Goal: Information Seeking & Learning: Learn about a topic

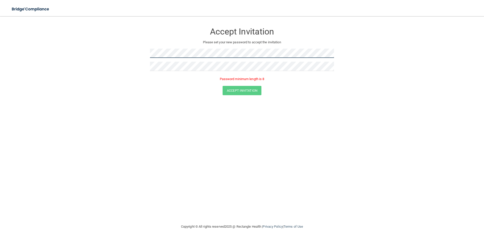
click at [112, 52] on form "Accept Invitation Please set your new password to accept the invitation Passwor…" at bounding box center [242, 61] width 464 height 80
click at [125, 52] on form "Accept Invitation Please set your new password to accept the invitation Accept …" at bounding box center [242, 57] width 464 height 73
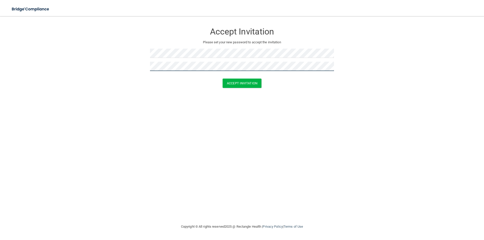
click at [123, 67] on form "Accept Invitation Please set your new password to accept the invitation Accept …" at bounding box center [242, 57] width 464 height 73
click at [248, 86] on button "Accept Invitation" at bounding box center [242, 83] width 39 height 9
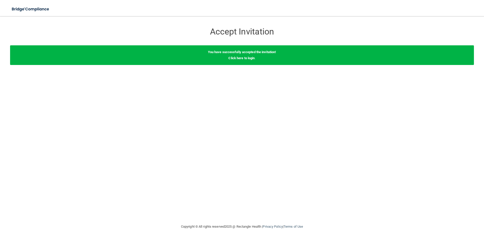
drag, startPoint x: 240, startPoint y: 143, endPoint x: 240, endPoint y: 127, distance: 16.1
click at [240, 141] on div "Accept Invitation Please set your new password to accept the invitation Accept …" at bounding box center [242, 120] width 464 height 198
click at [245, 58] on link "Click here to login" at bounding box center [241, 58] width 26 height 4
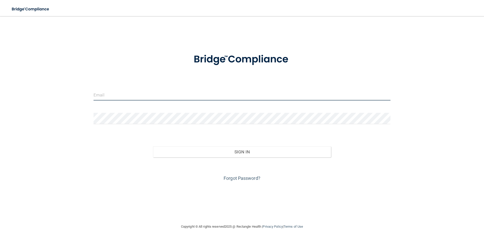
click at [131, 94] on input "email" at bounding box center [242, 94] width 297 height 11
type input "n"
type input "[EMAIL_ADDRESS][DOMAIN_NAME]"
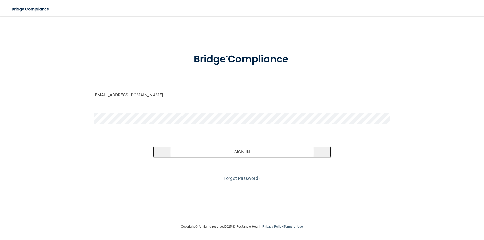
click at [245, 156] on button "Sign In" at bounding box center [242, 151] width 178 height 11
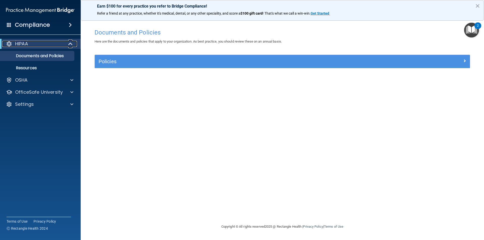
click at [46, 42] on div "HIPAA" at bounding box center [33, 44] width 62 height 6
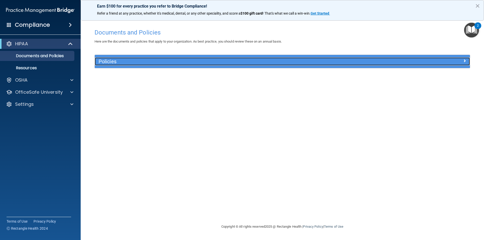
click at [174, 64] on h5 "Policies" at bounding box center [236, 62] width 274 height 6
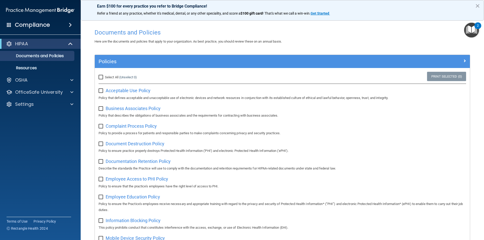
click at [101, 90] on input "checkbox" at bounding box center [102, 91] width 6 height 4
click at [124, 91] on span "Acceptable Use Policy" at bounding box center [128, 90] width 45 height 5
click at [101, 90] on input "checkbox" at bounding box center [102, 91] width 6 height 4
checkbox input "false"
click at [34, 67] on p "Resources" at bounding box center [37, 68] width 69 height 5
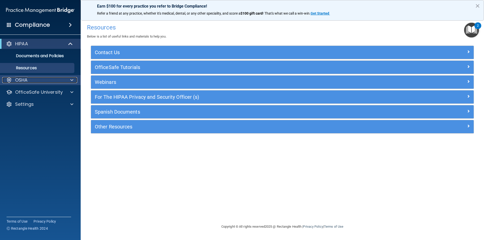
click at [57, 79] on div "OSHA" at bounding box center [33, 80] width 63 height 6
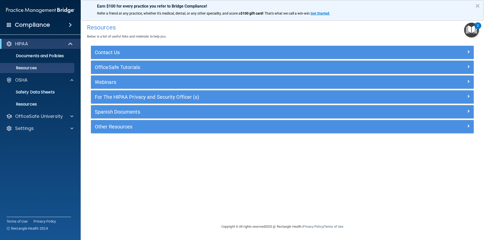
click at [38, 30] on div "Compliance" at bounding box center [40, 24] width 81 height 11
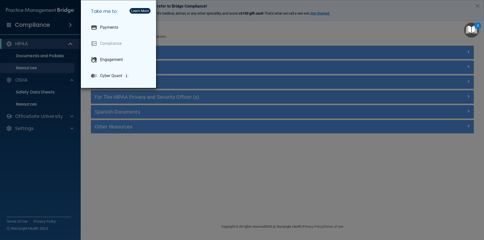
click at [39, 26] on div "Take me to: Payments Compliance Engagement Cyber Quant" at bounding box center [242, 120] width 484 height 240
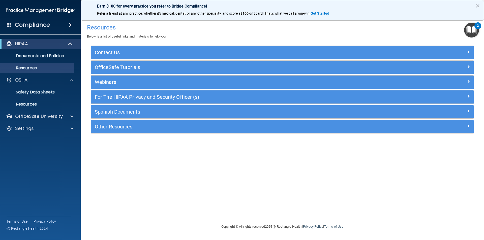
click at [9, 25] on span at bounding box center [9, 24] width 5 height 5
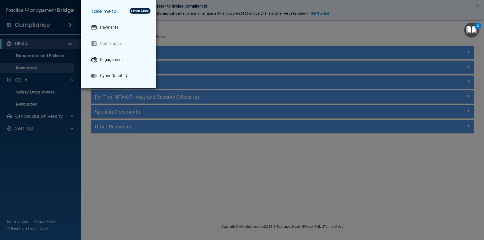
click at [73, 22] on div "Take me to: Payments Compliance Engagement Cyber Quant" at bounding box center [242, 120] width 484 height 240
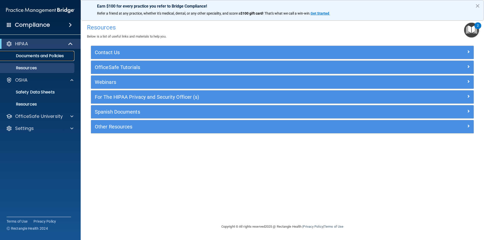
click at [62, 56] on p "Documents and Policies" at bounding box center [37, 55] width 69 height 5
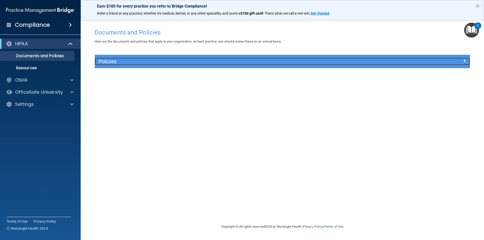
click at [460, 65] on div "Policies" at bounding box center [282, 61] width 375 height 8
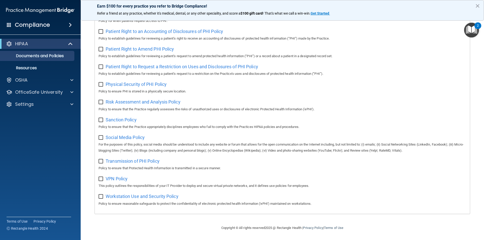
scroll to position [266, 0]
click at [478, 5] on button "×" at bounding box center [477, 6] width 5 height 8
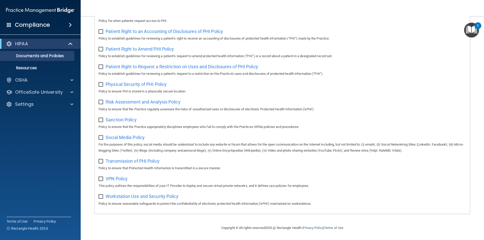
click at [474, 28] on img "Open Resource Center, 2 new notifications" at bounding box center [471, 30] width 15 height 15
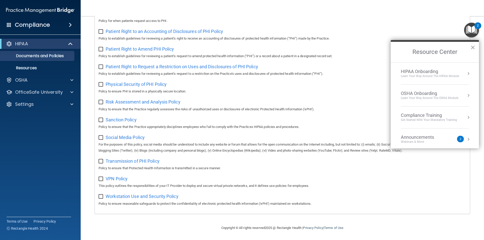
click at [466, 118] on button "Resource Center" at bounding box center [468, 117] width 5 height 5
click at [432, 72] on div "HIPAA Training for Members" at bounding box center [423, 71] width 56 height 5
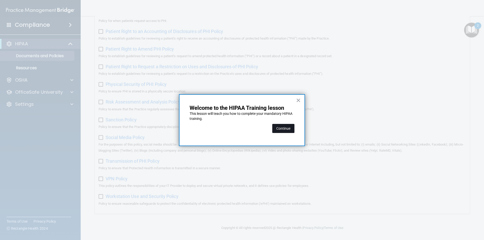
click at [288, 130] on button "Continue" at bounding box center [283, 128] width 22 height 9
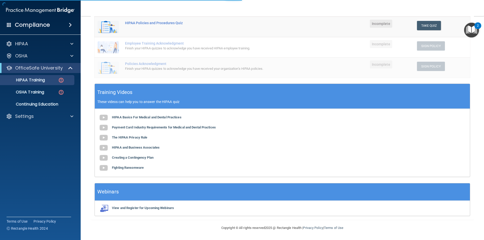
scroll to position [39, 0]
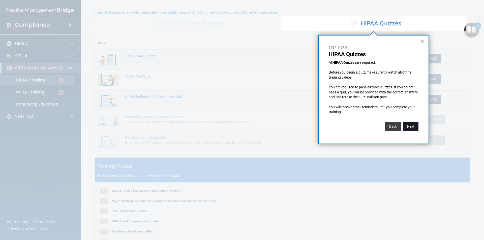
click at [414, 126] on button "Next" at bounding box center [410, 126] width 15 height 9
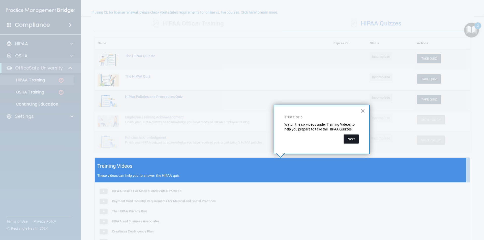
click at [353, 143] on button "Next" at bounding box center [351, 139] width 15 height 9
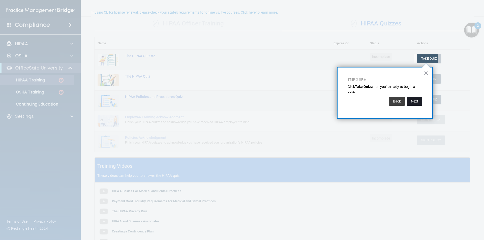
click at [415, 103] on button "Next" at bounding box center [414, 101] width 15 height 9
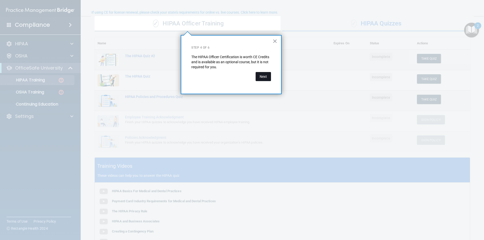
click at [270, 78] on button "Next" at bounding box center [263, 76] width 15 height 9
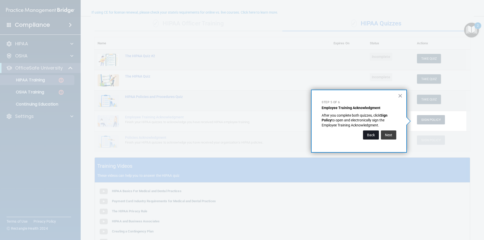
click at [366, 138] on button "Back" at bounding box center [371, 135] width 16 height 9
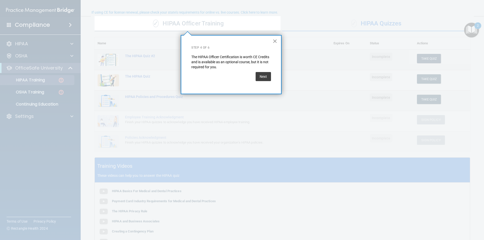
click at [273, 41] on button "×" at bounding box center [275, 41] width 5 height 8
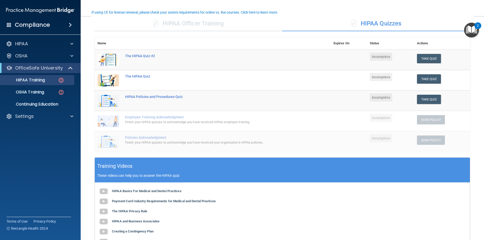
click at [474, 31] on img "Open Resource Center, 2 new notifications" at bounding box center [471, 30] width 15 height 15
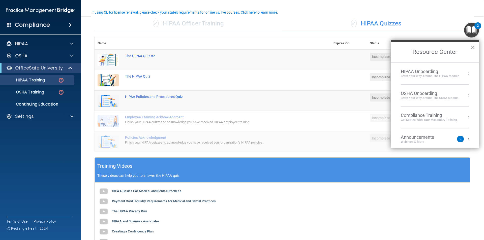
click at [472, 49] on button "×" at bounding box center [473, 47] width 5 height 8
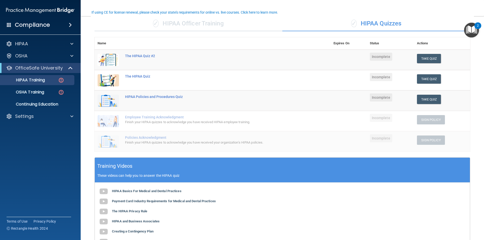
click at [467, 34] on img "Open Resource Center, 2 new notifications" at bounding box center [471, 30] width 15 height 15
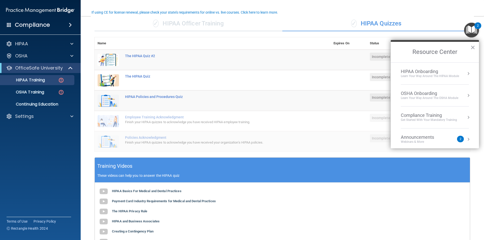
click at [429, 72] on div "HIPAA Onboarding" at bounding box center [430, 72] width 58 height 6
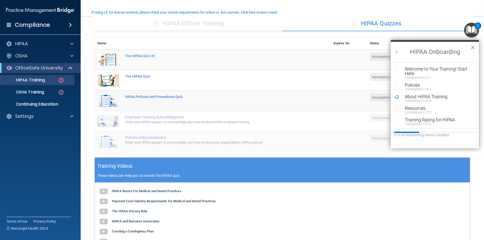
scroll to position [0, 0]
click at [474, 48] on button "×" at bounding box center [473, 47] width 5 height 8
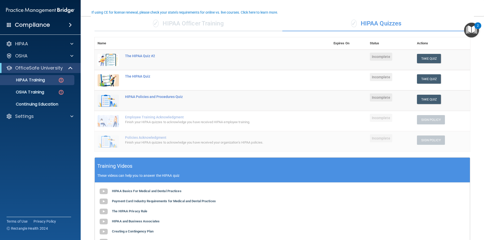
click at [472, 25] on img "Open Resource Center, 2 new notifications" at bounding box center [471, 30] width 15 height 15
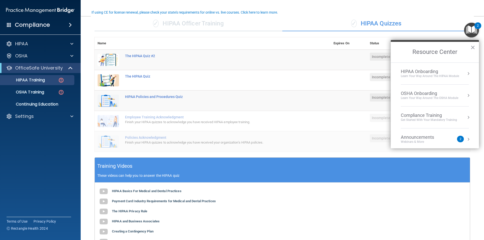
click at [415, 71] on div "HIPAA Onboarding" at bounding box center [430, 72] width 58 height 6
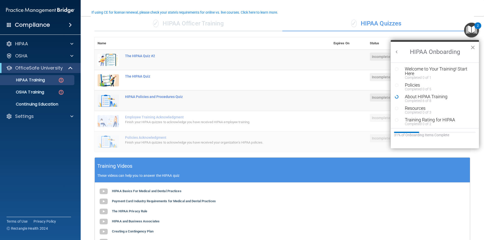
click at [473, 46] on button "×" at bounding box center [473, 47] width 5 height 8
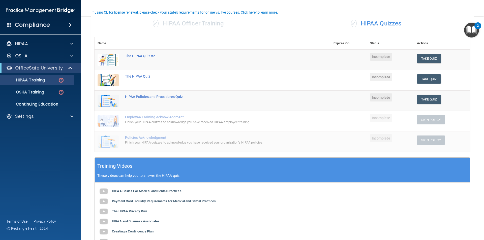
click at [467, 29] on img "Open Resource Center, 2 new notifications" at bounding box center [471, 30] width 15 height 15
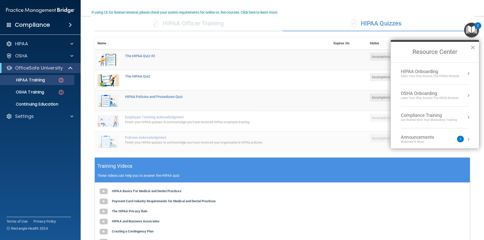
click at [420, 94] on div "OSHA Onboarding" at bounding box center [429, 94] width 57 height 6
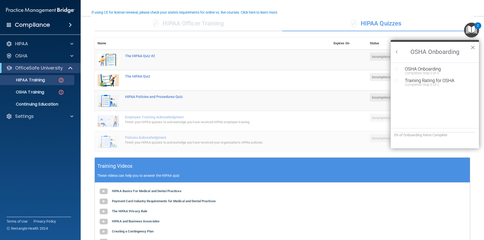
click at [474, 47] on button "×" at bounding box center [473, 47] width 5 height 8
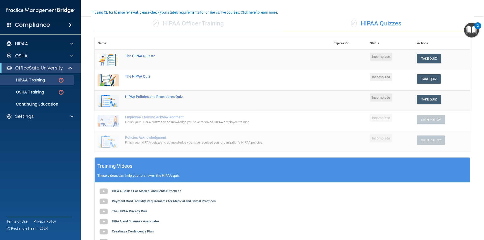
click at [477, 25] on div "2" at bounding box center [478, 25] width 7 height 7
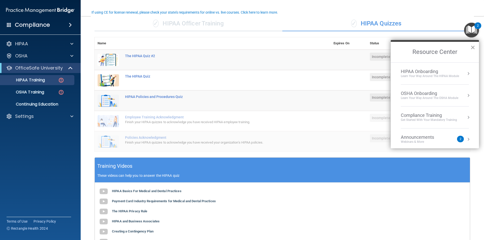
click at [474, 47] on button "×" at bounding box center [473, 47] width 5 height 8
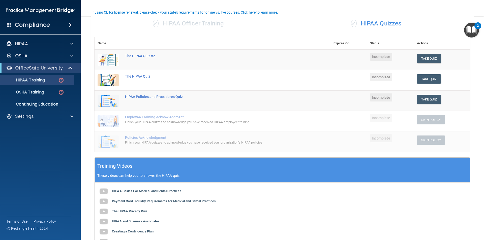
click at [472, 33] on img "Open Resource Center, 2 new notifications" at bounding box center [471, 30] width 15 height 15
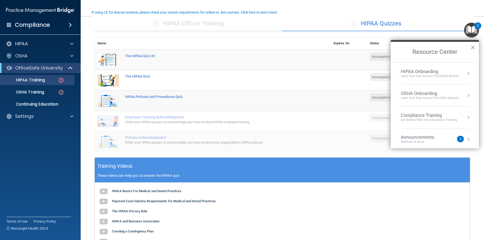
click at [415, 71] on div "HIPAA Onboarding" at bounding box center [430, 72] width 58 height 6
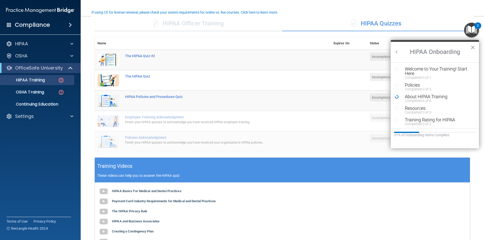
click at [415, 71] on div "Welcome to Your Training! Start Here" at bounding box center [437, 71] width 64 height 9
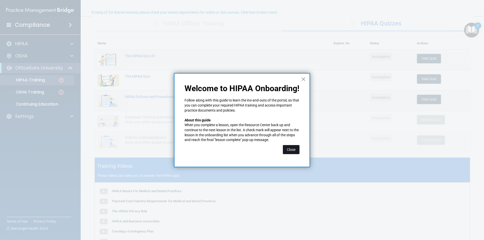
click at [289, 154] on button "Close" at bounding box center [291, 149] width 17 height 9
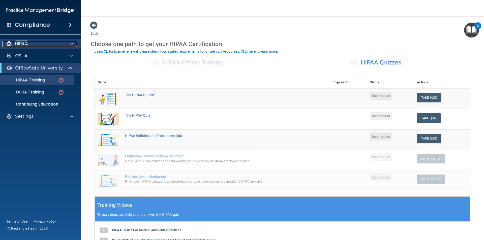
click at [42, 47] on div "HIPAA" at bounding box center [33, 44] width 63 height 6
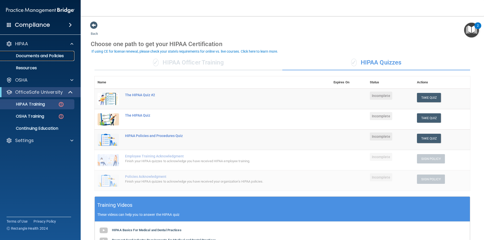
click at [47, 54] on p "Documents and Policies" at bounding box center [37, 55] width 69 height 5
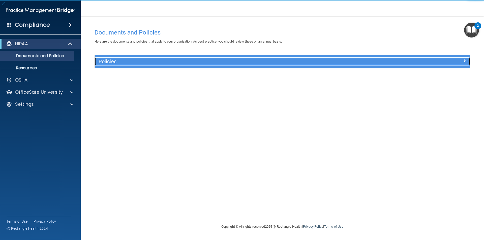
click at [462, 61] on div at bounding box center [423, 60] width 94 height 6
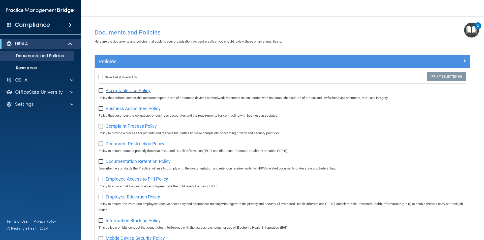
click at [138, 91] on span "Acceptable Use Policy" at bounding box center [128, 90] width 45 height 5
click at [146, 109] on span "Business Associates Policy" at bounding box center [133, 108] width 55 height 5
click at [100, 93] on input "checkbox" at bounding box center [102, 91] width 6 height 4
checkbox input "true"
click at [100, 107] on input "checkbox" at bounding box center [102, 109] width 6 height 4
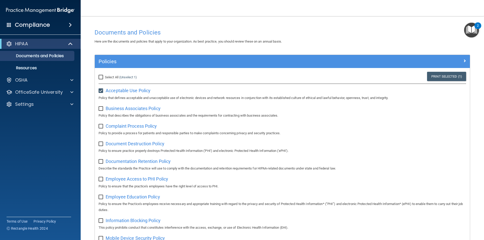
checkbox input "true"
click at [132, 128] on span "Complaint Process Policy" at bounding box center [131, 126] width 51 height 5
click at [103, 126] on input "checkbox" at bounding box center [102, 127] width 6 height 4
checkbox input "true"
click at [145, 144] on span "Document Destruction Policy" at bounding box center [135, 143] width 59 height 5
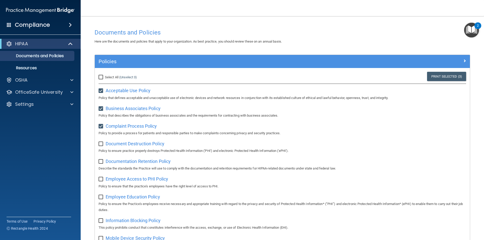
click at [102, 146] on input "checkbox" at bounding box center [102, 144] width 6 height 4
checkbox input "true"
click at [122, 164] on span "Documentation Retention Policy" at bounding box center [138, 161] width 65 height 5
click at [100, 163] on input "checkbox" at bounding box center [102, 162] width 6 height 4
checkbox input "true"
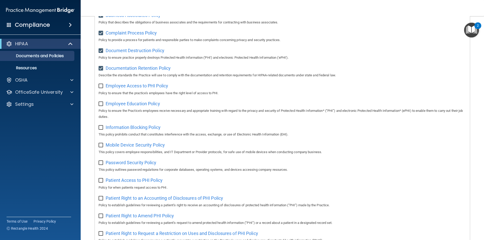
scroll to position [101, 0]
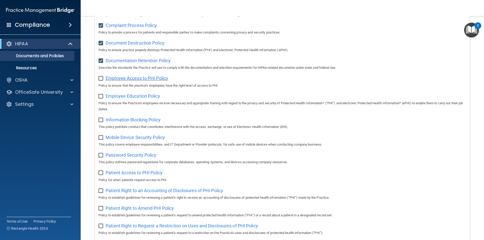
click at [149, 81] on span "Employee Access to PHI Policy" at bounding box center [137, 78] width 63 height 5
click at [101, 80] on input "checkbox" at bounding box center [102, 79] width 6 height 4
checkbox input "true"
click at [133, 99] on span "Employee Education Policy" at bounding box center [133, 96] width 54 height 5
click at [99, 97] on input "checkbox" at bounding box center [102, 97] width 6 height 4
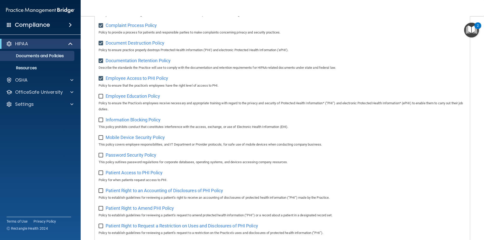
checkbox input "true"
click at [152, 122] on span "Information Blocking Policy" at bounding box center [133, 119] width 55 height 5
click at [101, 122] on input "checkbox" at bounding box center [102, 120] width 6 height 4
checkbox input "true"
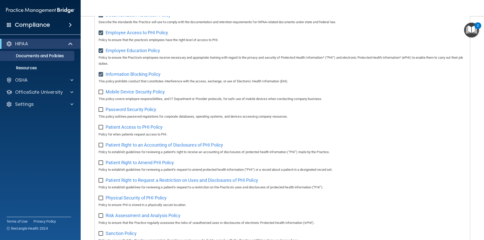
scroll to position [139, 0]
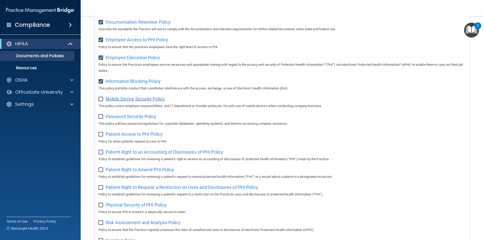
click at [129, 102] on span "Mobile Device Security Policy" at bounding box center [135, 98] width 59 height 5
click at [100, 98] on label at bounding box center [102, 98] width 6 height 6
click at [100, 98] on input "checkbox" at bounding box center [102, 99] width 6 height 4
checkbox input "true"
click at [116, 118] on span "Password Security Policy" at bounding box center [131, 116] width 51 height 5
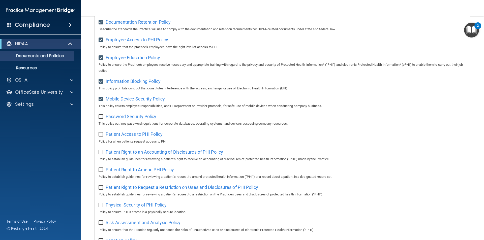
click at [101, 118] on input "checkbox" at bounding box center [102, 117] width 6 height 4
checkbox input "true"
click at [132, 135] on span "Patient Access to PHI Policy" at bounding box center [134, 134] width 57 height 5
click at [100, 137] on input "checkbox" at bounding box center [102, 135] width 6 height 4
checkbox input "true"
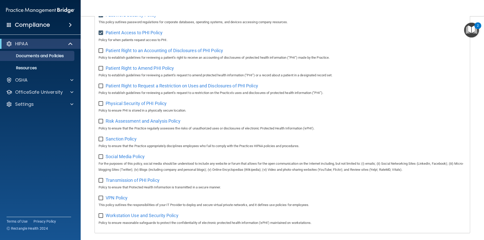
scroll to position [266, 0]
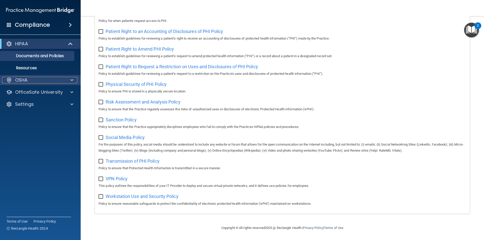
click at [66, 83] on div at bounding box center [71, 80] width 13 height 6
click at [67, 83] on div "OSHA" at bounding box center [40, 80] width 81 height 10
click at [69, 82] on div at bounding box center [71, 80] width 13 height 6
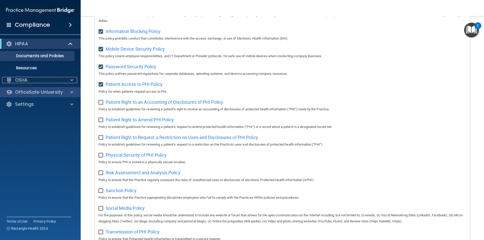
scroll to position [190, 0]
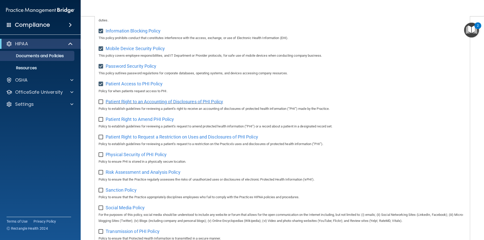
click at [133, 104] on span "Patient Right to an Accounting of Disclosures of PHI Policy" at bounding box center [165, 101] width 118 height 5
click at [104, 104] on input "checkbox" at bounding box center [102, 102] width 6 height 4
checkbox input "true"
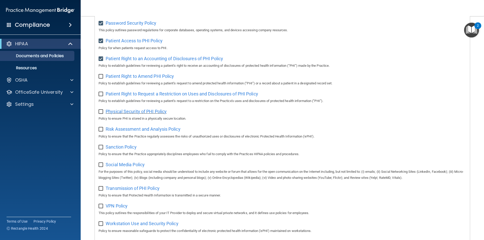
scroll to position [240, 0]
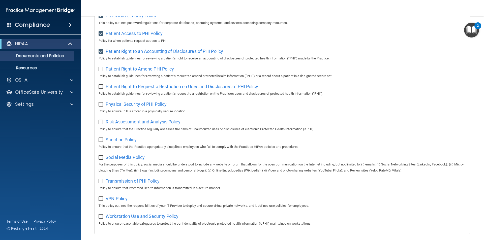
click at [117, 72] on span "Patient Right to Amend PHI Policy" at bounding box center [140, 68] width 68 height 5
click at [100, 71] on input "checkbox" at bounding box center [102, 69] width 6 height 4
checkbox input "true"
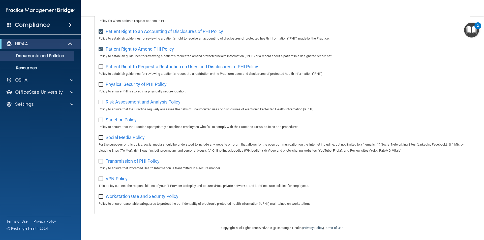
scroll to position [266, 0]
click at [171, 66] on span "Patient Right to Request a Restriction on Uses and Disclosures of PHI Policy" at bounding box center [182, 66] width 153 height 5
click at [101, 67] on div "Patient Right to Request a Restriction on Uses and Disclosures of PHI Policy Po…" at bounding box center [283, 70] width 368 height 14
click at [102, 65] on input "checkbox" at bounding box center [102, 67] width 6 height 4
checkbox input "true"
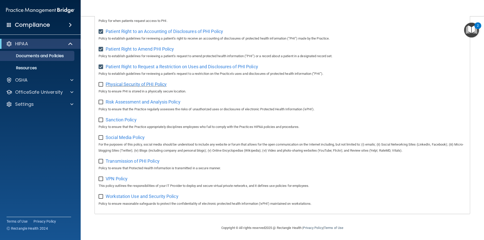
click at [128, 82] on span "Physical Security of PHI Policy" at bounding box center [136, 84] width 61 height 5
click at [101, 83] on input "checkbox" at bounding box center [102, 85] width 6 height 4
checkbox input "true"
click at [109, 103] on span "Risk Assessment and Analysis Policy" at bounding box center [143, 101] width 75 height 5
click at [102, 100] on input "checkbox" at bounding box center [102, 102] width 6 height 4
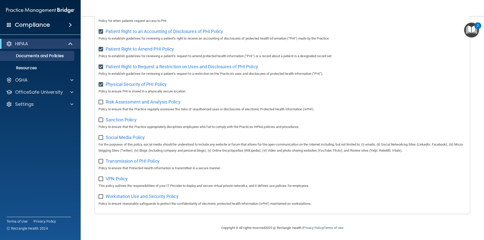
checkbox input "true"
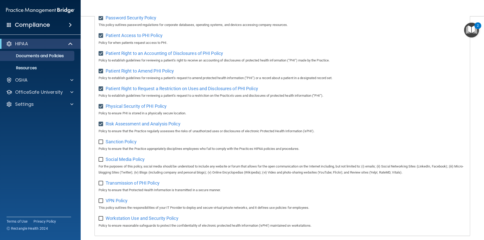
scroll to position [252, 0]
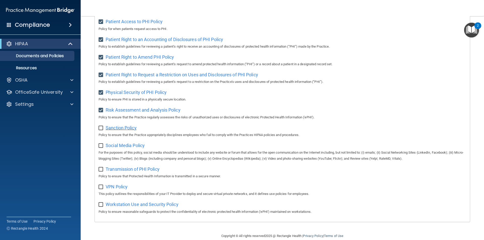
click at [131, 131] on span "Sanction Policy" at bounding box center [121, 127] width 31 height 5
click at [125, 131] on span "Sanction Policy" at bounding box center [121, 127] width 31 height 5
click at [102, 130] on input "checkbox" at bounding box center [102, 128] width 6 height 4
checkbox input "true"
click at [118, 148] on span "Social Media Policy" at bounding box center [125, 145] width 39 height 5
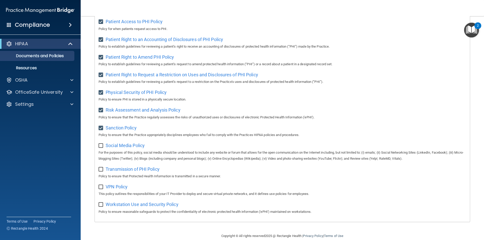
click at [102, 148] on input "checkbox" at bounding box center [102, 146] width 6 height 4
checkbox input "true"
click at [121, 172] on span "Transmission of PHI Policy" at bounding box center [133, 169] width 54 height 5
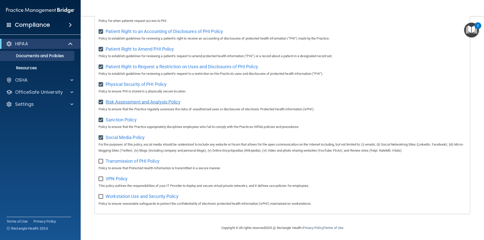
scroll to position [266, 0]
click at [145, 162] on span "Transmission of PHI Policy" at bounding box center [133, 161] width 54 height 5
click at [99, 161] on input "checkbox" at bounding box center [102, 162] width 6 height 4
checkbox input "true"
click at [115, 180] on span "VPN Policy" at bounding box center [117, 178] width 22 height 5
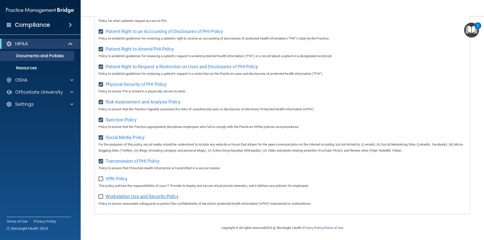
click at [115, 198] on span "Workstation Use and Security Policy" at bounding box center [142, 196] width 73 height 5
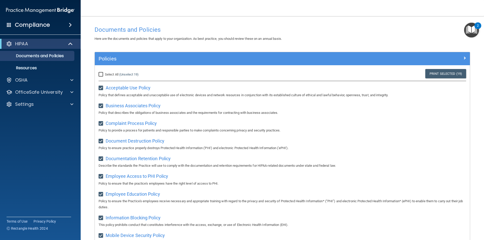
scroll to position [0, 0]
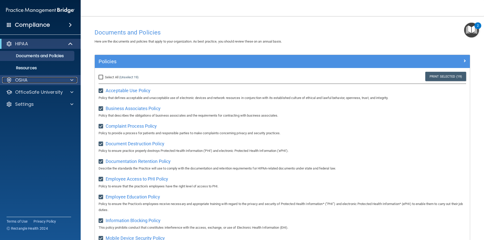
click at [36, 79] on div "OSHA" at bounding box center [33, 80] width 63 height 6
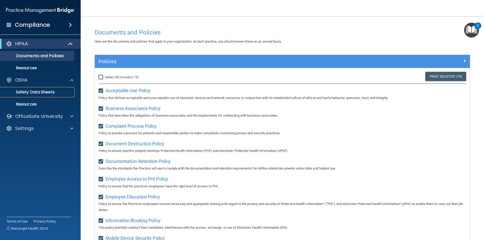
click at [39, 96] on link "Safety Data Sheets" at bounding box center [34, 92] width 79 height 10
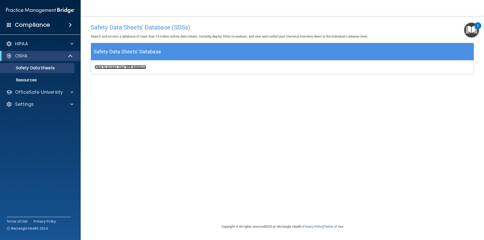
click at [135, 66] on b "Click to access your SDS database" at bounding box center [120, 67] width 51 height 4
click at [43, 70] on p "Safety Data Sheets" at bounding box center [37, 68] width 69 height 5
click at [66, 91] on div at bounding box center [71, 92] width 13 height 6
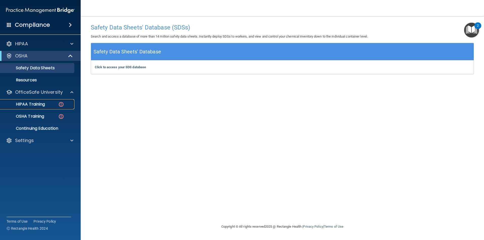
click at [50, 104] on div "HIPAA Training" at bounding box center [37, 104] width 69 height 5
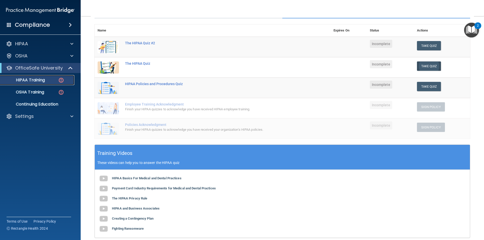
scroll to position [25, 0]
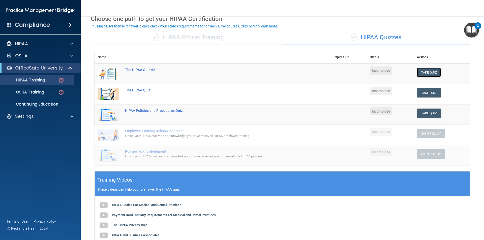
click at [431, 70] on button "Take Quiz" at bounding box center [429, 72] width 24 height 9
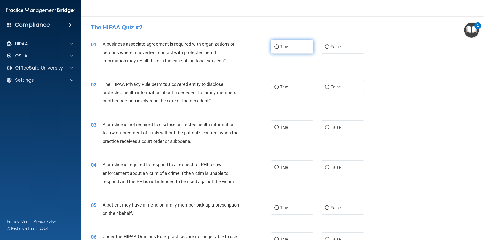
click at [296, 44] on label "True" at bounding box center [292, 47] width 42 height 14
click at [279, 45] on input "True" at bounding box center [276, 47] width 5 height 4
radio input "true"
click at [298, 85] on label "True" at bounding box center [292, 87] width 42 height 14
click at [279, 85] on input "True" at bounding box center [276, 87] width 5 height 4
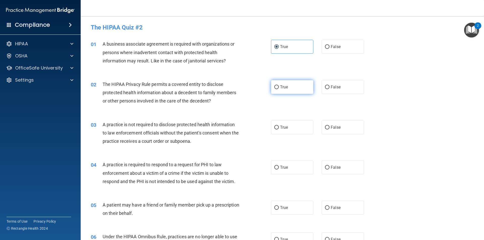
radio input "true"
click at [326, 129] on input "False" at bounding box center [327, 128] width 5 height 4
radio input "true"
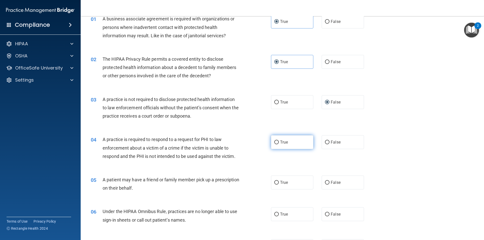
click at [285, 146] on label "True" at bounding box center [292, 142] width 42 height 14
click at [279, 144] on input "True" at bounding box center [276, 143] width 5 height 4
radio input "true"
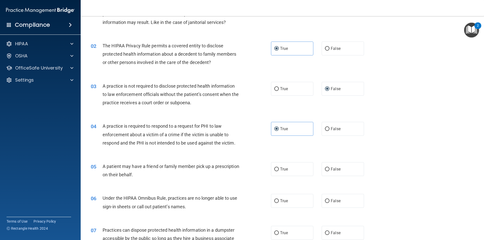
scroll to position [50, 0]
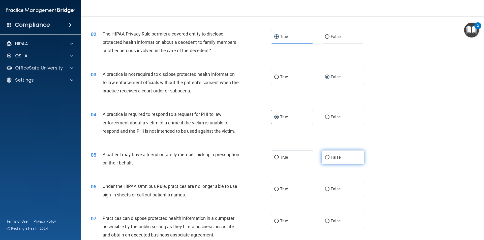
click at [342, 158] on label "False" at bounding box center [343, 158] width 42 height 14
click at [330, 158] on input "False" at bounding box center [327, 158] width 5 height 4
radio input "true"
click at [360, 194] on label "False" at bounding box center [343, 189] width 42 height 14
click at [330, 191] on input "False" at bounding box center [327, 190] width 5 height 4
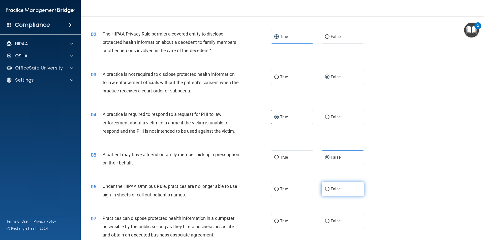
radio input "true"
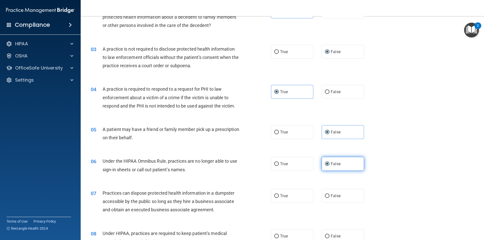
scroll to position [101, 0]
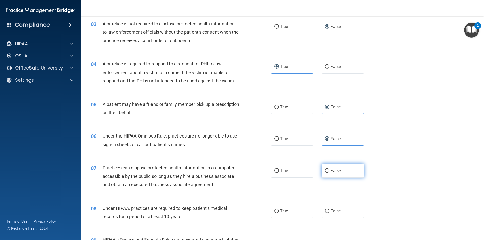
click at [350, 174] on label "False" at bounding box center [343, 171] width 42 height 14
click at [330, 173] on input "False" at bounding box center [327, 171] width 5 height 4
radio input "true"
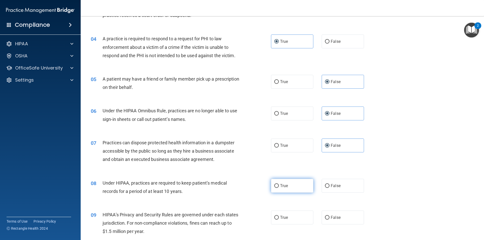
click at [294, 184] on label "True" at bounding box center [292, 186] width 42 height 14
click at [279, 184] on input "True" at bounding box center [276, 186] width 5 height 4
radio input "true"
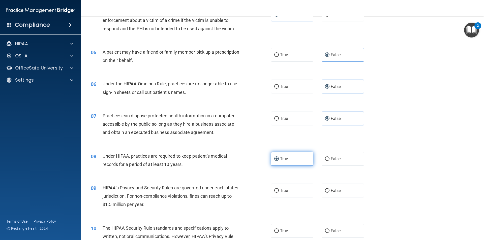
scroll to position [177, 0]
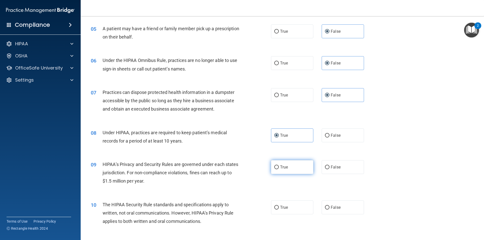
click at [271, 172] on label "True" at bounding box center [292, 167] width 42 height 14
click at [274, 169] on input "True" at bounding box center [276, 168] width 5 height 4
radio input "true"
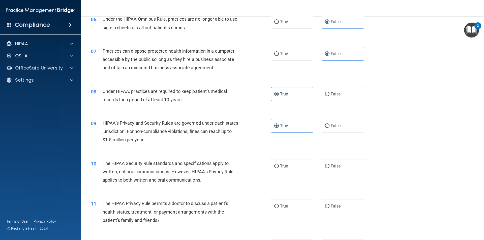
scroll to position [227, 0]
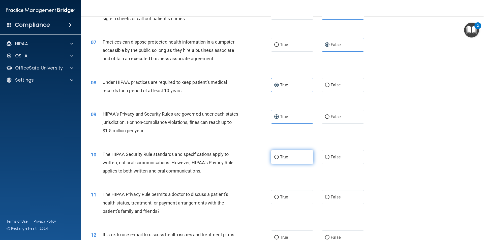
click at [295, 158] on label "True" at bounding box center [292, 157] width 42 height 14
click at [279, 158] on input "True" at bounding box center [276, 158] width 5 height 4
radio input "true"
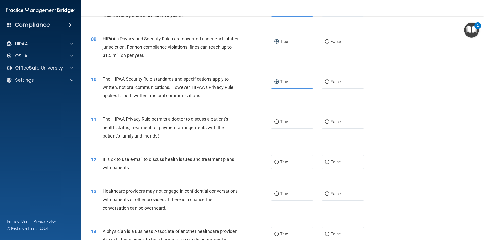
scroll to position [303, 0]
click at [341, 127] on label "False" at bounding box center [343, 122] width 42 height 14
click at [330, 124] on input "False" at bounding box center [327, 122] width 5 height 4
radio input "true"
click at [336, 160] on span "False" at bounding box center [336, 162] width 10 height 5
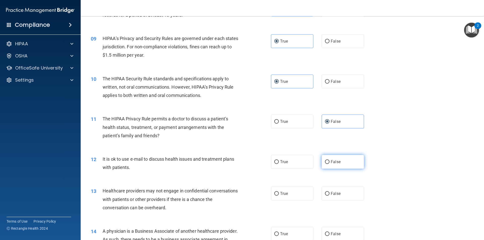
click at [330, 160] on input "False" at bounding box center [327, 162] width 5 height 4
radio input "true"
click at [285, 125] on label "True" at bounding box center [292, 122] width 42 height 14
click at [279, 124] on input "True" at bounding box center [276, 122] width 5 height 4
radio input "true"
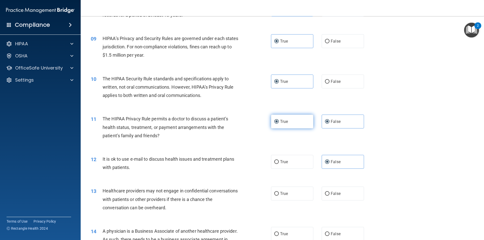
radio input "false"
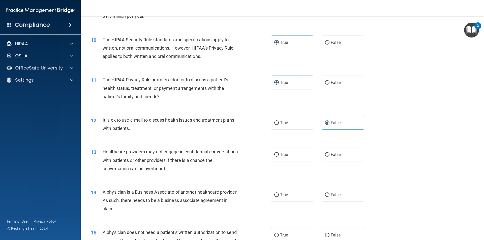
scroll to position [353, 0]
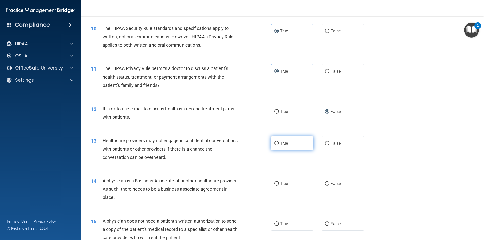
click at [282, 143] on span "True" at bounding box center [284, 143] width 8 height 5
click at [279, 143] on input "True" at bounding box center [276, 144] width 5 height 4
radio input "true"
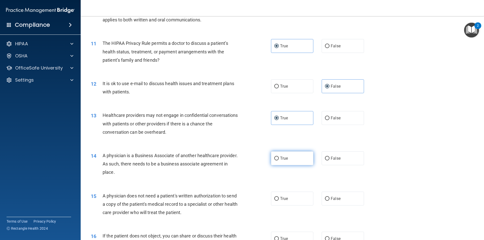
click at [302, 158] on label "True" at bounding box center [292, 159] width 42 height 14
click at [279, 158] on input "True" at bounding box center [276, 159] width 5 height 4
radio input "true"
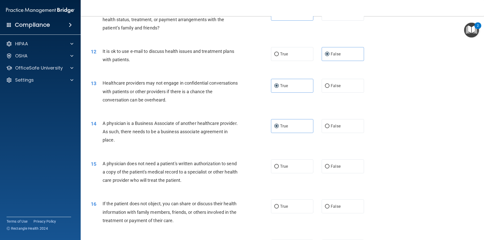
scroll to position [429, 0]
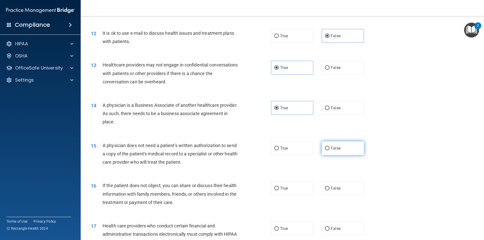
click at [331, 153] on label "False" at bounding box center [343, 148] width 42 height 14
click at [330, 151] on input "False" at bounding box center [327, 149] width 5 height 4
radio input "true"
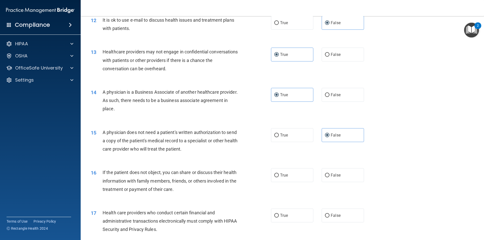
scroll to position [454, 0]
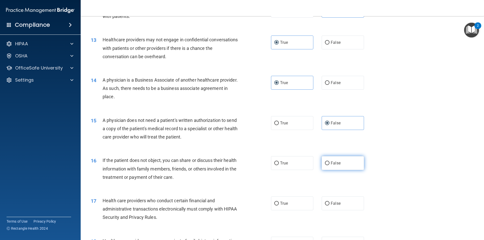
click at [325, 160] on label "False" at bounding box center [343, 163] width 42 height 14
click at [325, 162] on input "False" at bounding box center [327, 164] width 5 height 4
radio input "true"
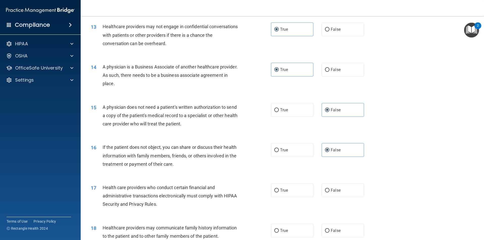
scroll to position [504, 0]
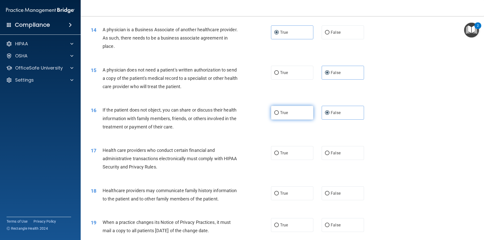
click at [271, 111] on label "True" at bounding box center [292, 113] width 42 height 14
click at [274, 111] on input "True" at bounding box center [276, 113] width 5 height 4
radio input "true"
radio input "false"
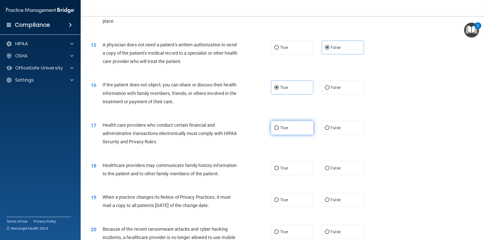
click at [276, 127] on input "True" at bounding box center [276, 128] width 5 height 4
radio input "true"
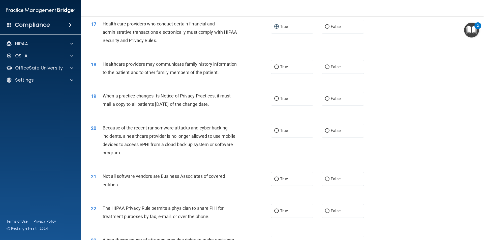
scroll to position [580, 0]
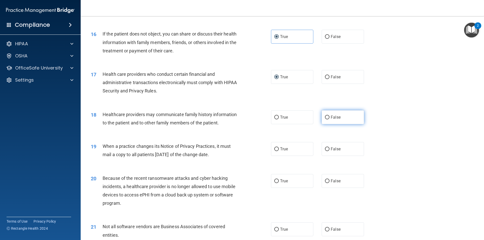
click at [350, 118] on label "False" at bounding box center [343, 117] width 42 height 14
click at [330, 118] on input "False" at bounding box center [327, 118] width 5 height 4
radio input "true"
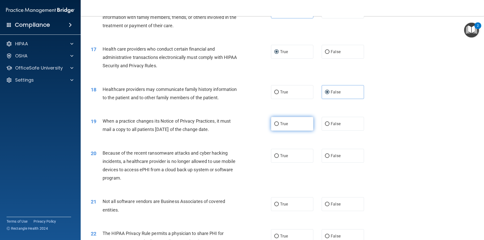
click at [282, 123] on span "True" at bounding box center [284, 124] width 8 height 5
click at [279, 123] on input "True" at bounding box center [276, 124] width 5 height 4
radio input "true"
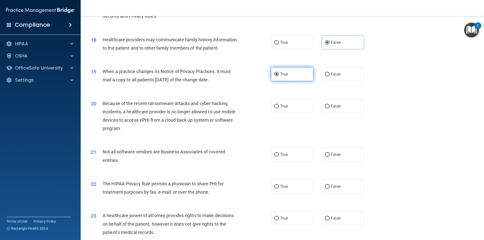
scroll to position [656, 0]
click at [305, 108] on label "True" at bounding box center [292, 106] width 42 height 14
click at [279, 108] on input "True" at bounding box center [276, 106] width 5 height 4
radio input "true"
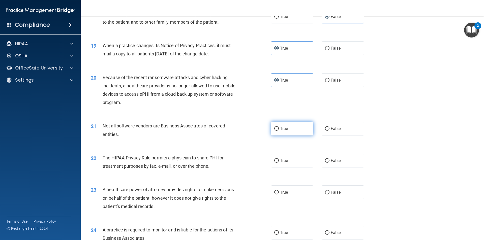
click at [282, 131] on label "True" at bounding box center [292, 129] width 42 height 14
click at [279, 131] on input "True" at bounding box center [276, 129] width 5 height 4
radio input "true"
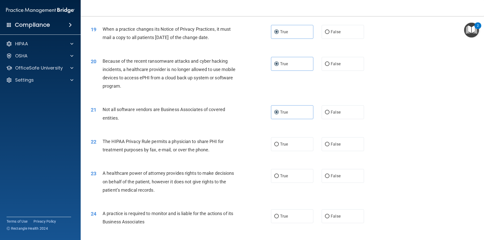
scroll to position [707, 0]
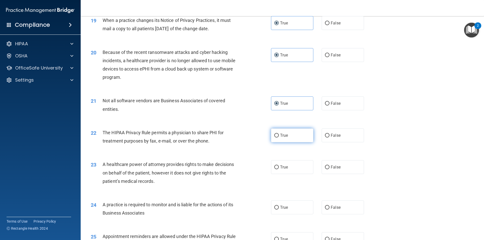
click at [297, 136] on label "True" at bounding box center [292, 136] width 42 height 14
click at [279, 136] on input "True" at bounding box center [276, 136] width 5 height 4
radio input "true"
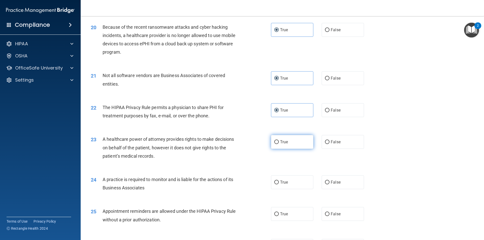
click at [281, 143] on span "True" at bounding box center [284, 142] width 8 height 5
click at [279, 143] on input "True" at bounding box center [276, 142] width 5 height 4
radio input "true"
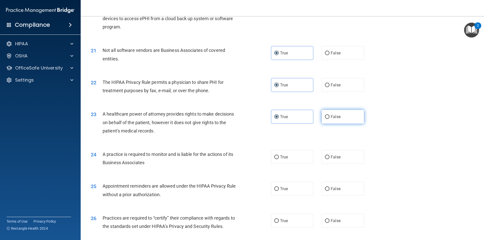
click at [336, 117] on span "False" at bounding box center [336, 116] width 10 height 5
click at [330, 117] on input "False" at bounding box center [327, 117] width 5 height 4
radio input "true"
click at [310, 120] on label "True" at bounding box center [292, 117] width 42 height 14
click at [279, 119] on input "True" at bounding box center [276, 117] width 5 height 4
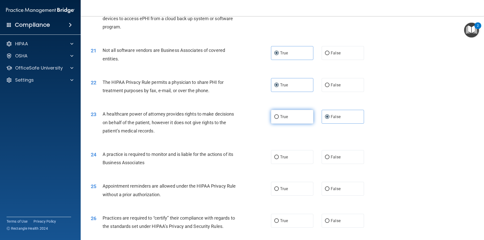
radio input "true"
radio input "false"
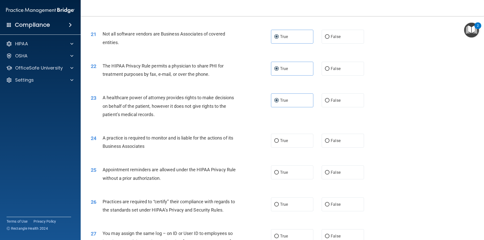
scroll to position [782, 0]
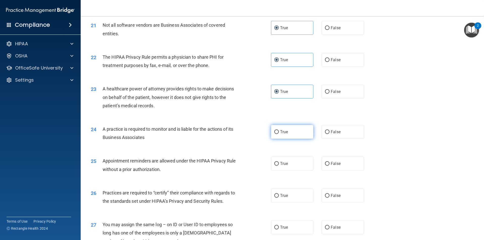
click at [285, 132] on span "True" at bounding box center [284, 132] width 8 height 5
click at [279, 132] on input "True" at bounding box center [276, 132] width 5 height 4
radio input "true"
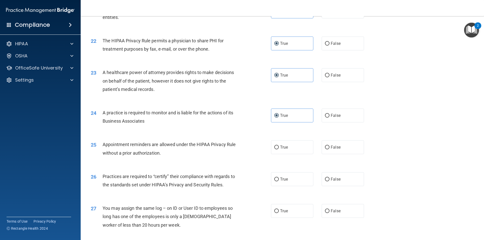
scroll to position [807, 0]
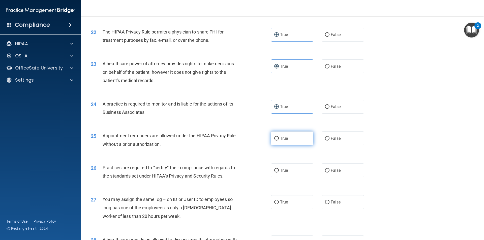
click at [282, 141] on label "True" at bounding box center [292, 139] width 42 height 14
click at [279, 141] on input "True" at bounding box center [276, 139] width 5 height 4
radio input "true"
click at [331, 140] on span "False" at bounding box center [336, 138] width 10 height 5
click at [330, 140] on input "False" at bounding box center [327, 139] width 5 height 4
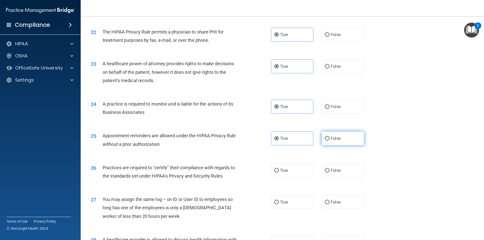
radio input "true"
radio input "false"
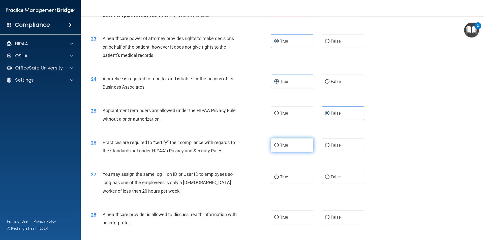
click at [280, 145] on span "True" at bounding box center [284, 145] width 8 height 5
click at [279, 145] on input "True" at bounding box center [276, 146] width 5 height 4
radio input "true"
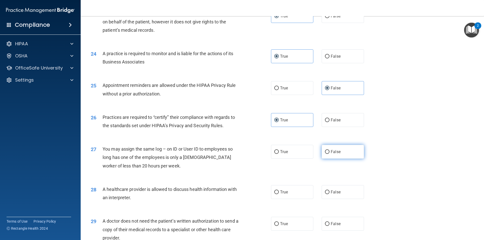
click at [337, 151] on span "False" at bounding box center [336, 152] width 10 height 5
click at [330, 151] on input "False" at bounding box center [327, 152] width 5 height 4
radio input "true"
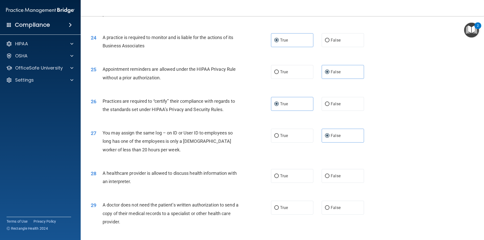
scroll to position [883, 0]
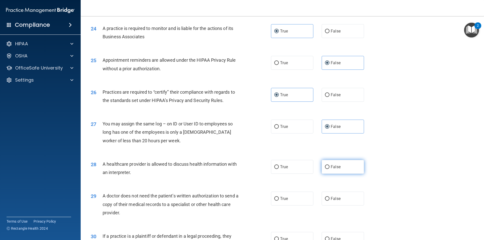
click at [325, 166] on input "False" at bounding box center [327, 167] width 5 height 4
radio input "true"
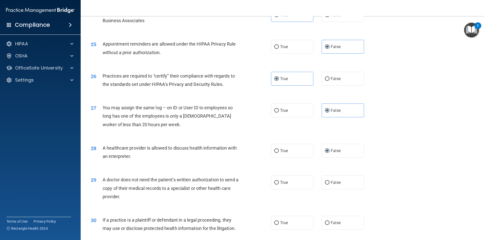
scroll to position [908, 0]
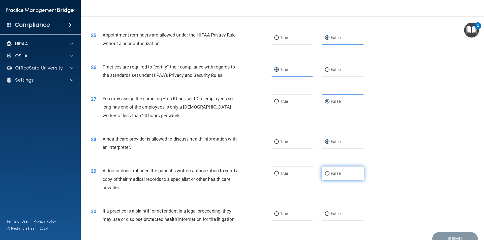
click at [336, 174] on span "False" at bounding box center [336, 173] width 10 height 5
click at [330, 174] on input "False" at bounding box center [327, 174] width 5 height 4
radio input "true"
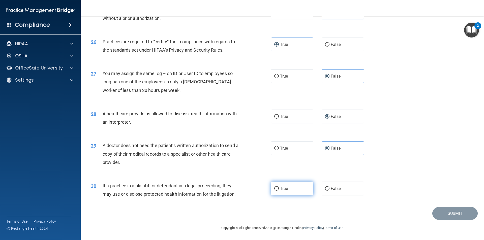
click at [297, 192] on label "True" at bounding box center [292, 189] width 42 height 14
click at [279, 191] on input "True" at bounding box center [276, 189] width 5 height 4
radio input "true"
click at [451, 211] on button "Submit" at bounding box center [454, 213] width 45 height 13
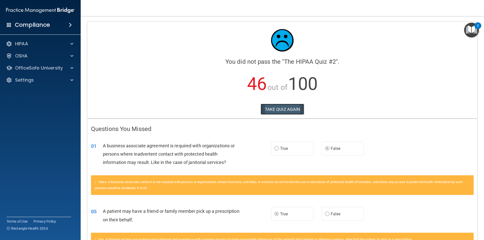
click at [261, 112] on button "TAKE QUIZ AGAIN" at bounding box center [283, 109] width 44 height 11
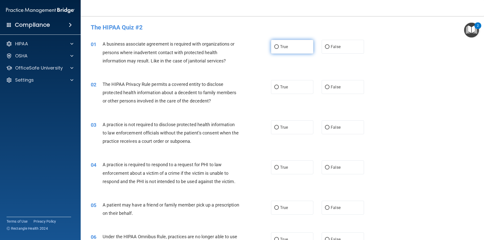
click at [299, 52] on label "True" at bounding box center [292, 47] width 42 height 14
click at [279, 49] on input "True" at bounding box center [276, 47] width 5 height 4
radio input "true"
click at [335, 86] on span "False" at bounding box center [336, 87] width 10 height 5
click at [330, 86] on input "False" at bounding box center [327, 87] width 5 height 4
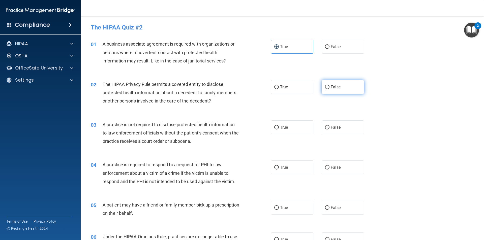
radio input "true"
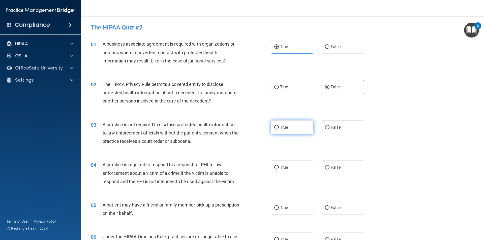
click at [298, 131] on label "True" at bounding box center [292, 128] width 42 height 14
click at [279, 130] on input "True" at bounding box center [276, 128] width 5 height 4
radio input "true"
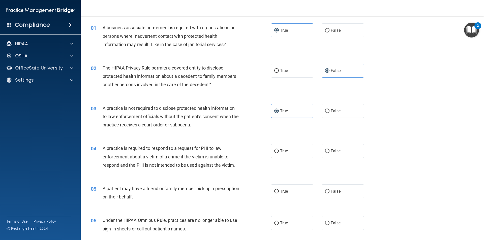
scroll to position [25, 0]
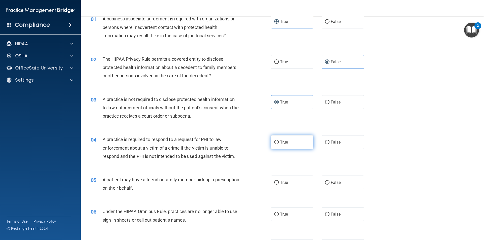
click at [291, 144] on label "True" at bounding box center [292, 142] width 42 height 14
click at [279, 144] on input "True" at bounding box center [276, 143] width 5 height 4
radio input "true"
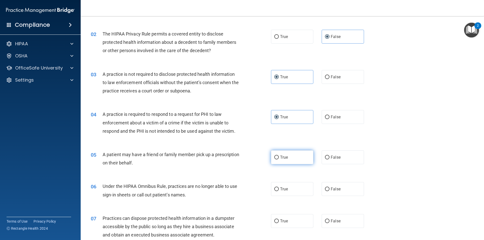
click at [289, 158] on label "True" at bounding box center [292, 158] width 42 height 14
click at [279, 158] on input "True" at bounding box center [276, 158] width 5 height 4
radio input "true"
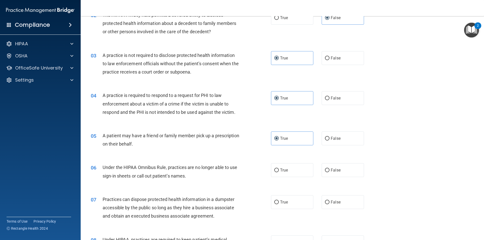
scroll to position [76, 0]
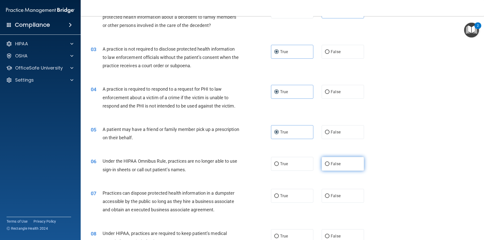
click at [325, 166] on input "False" at bounding box center [327, 164] width 5 height 4
radio input "true"
click at [289, 168] on label "True" at bounding box center [292, 164] width 42 height 14
click at [279, 166] on input "True" at bounding box center [276, 164] width 5 height 4
radio input "true"
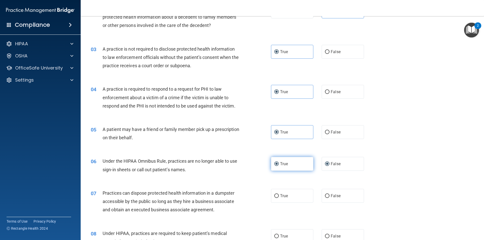
radio input "false"
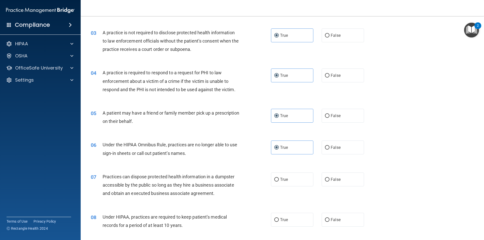
scroll to position [101, 0]
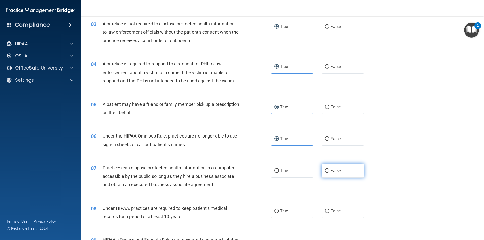
click at [325, 171] on input "False" at bounding box center [327, 171] width 5 height 4
radio input "true"
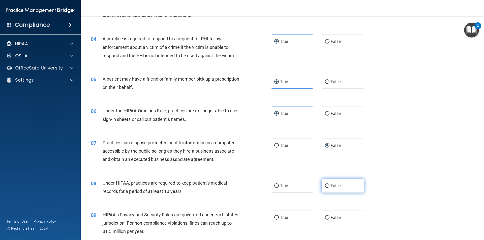
click at [337, 190] on label "False" at bounding box center [343, 186] width 42 height 14
click at [330, 188] on input "False" at bounding box center [327, 186] width 5 height 4
radio input "true"
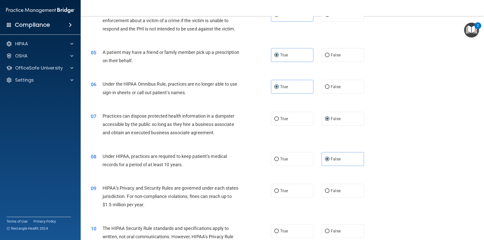
scroll to position [177, 0]
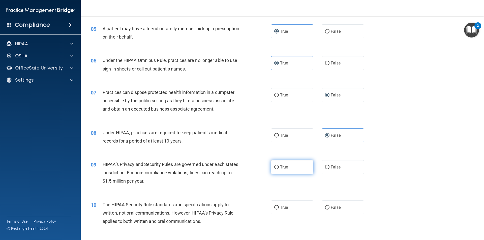
click at [287, 169] on label "True" at bounding box center [292, 167] width 42 height 14
click at [279, 169] on input "True" at bounding box center [276, 168] width 5 height 4
radio input "true"
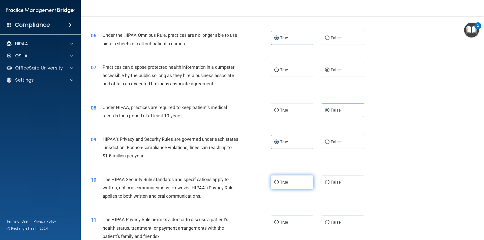
click at [277, 181] on label "True" at bounding box center [292, 182] width 42 height 14
click at [277, 181] on input "True" at bounding box center [276, 183] width 5 height 4
radio input "true"
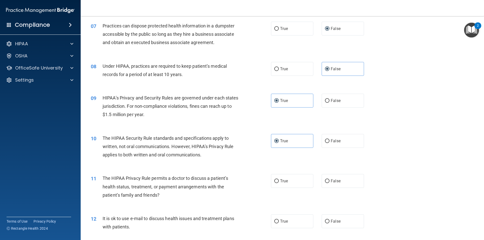
scroll to position [252, 0]
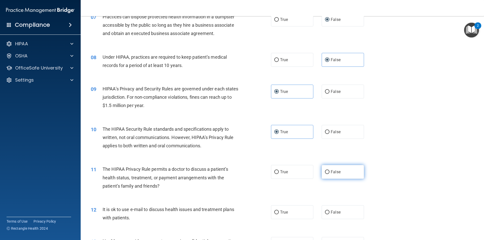
click at [333, 172] on span "False" at bounding box center [336, 172] width 10 height 5
click at [330, 172] on input "False" at bounding box center [327, 172] width 5 height 4
radio input "true"
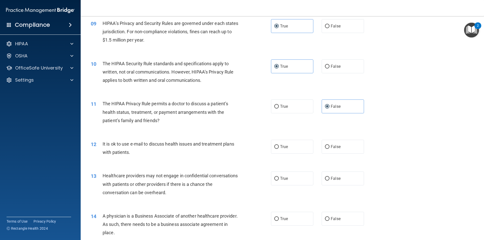
scroll to position [328, 0]
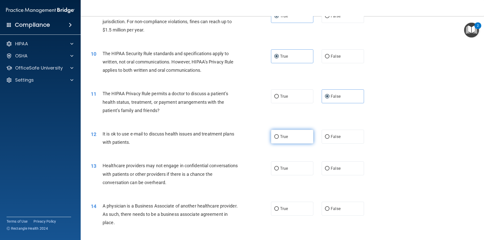
click at [276, 135] on label "True" at bounding box center [292, 137] width 42 height 14
click at [276, 135] on input "True" at bounding box center [276, 137] width 5 height 4
radio input "true"
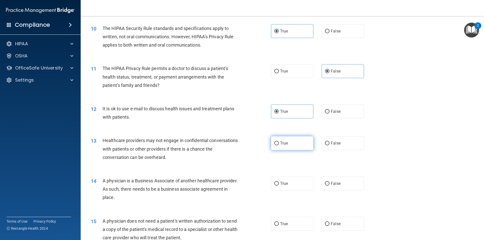
click at [290, 147] on label "True" at bounding box center [292, 143] width 42 height 14
click at [279, 145] on input "True" at bounding box center [276, 144] width 5 height 4
radio input "true"
click at [333, 147] on label "False" at bounding box center [343, 143] width 42 height 14
click at [330, 145] on input "False" at bounding box center [327, 144] width 5 height 4
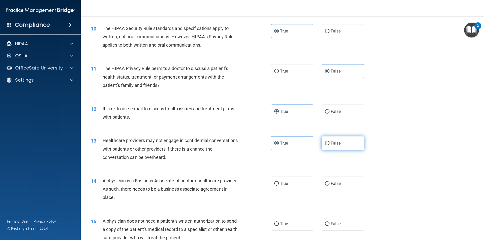
radio input "true"
radio input "false"
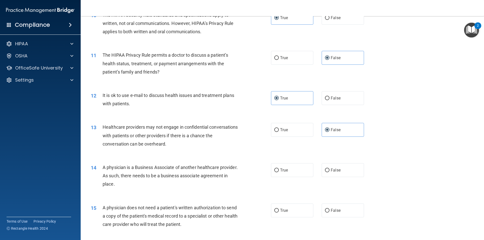
scroll to position [378, 0]
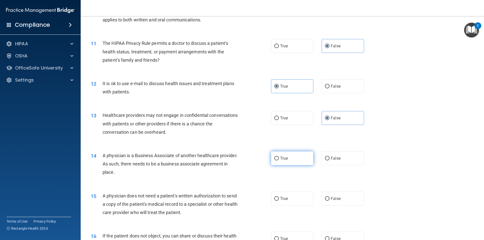
click at [291, 161] on label "True" at bounding box center [292, 159] width 42 height 14
click at [279, 161] on input "True" at bounding box center [276, 159] width 5 height 4
radio input "true"
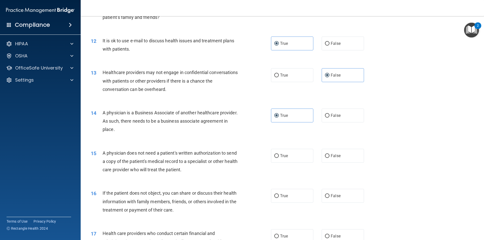
scroll to position [429, 0]
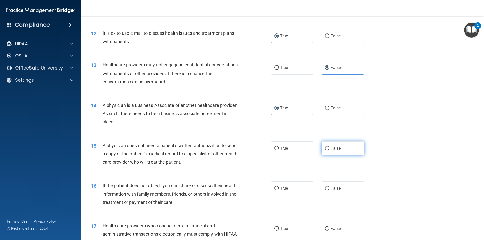
click at [327, 151] on label "False" at bounding box center [343, 148] width 42 height 14
click at [327, 151] on input "False" at bounding box center [327, 149] width 5 height 4
radio input "true"
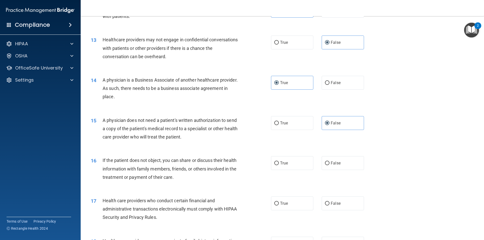
scroll to position [479, 0]
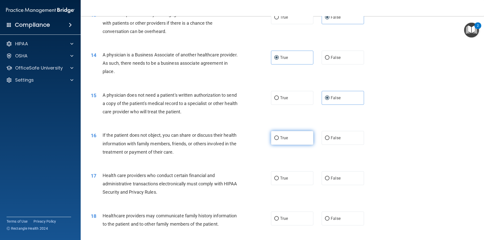
click at [299, 138] on label "True" at bounding box center [292, 138] width 42 height 14
click at [279, 138] on input "True" at bounding box center [276, 138] width 5 height 4
radio input "true"
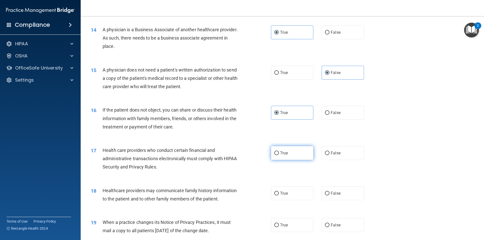
click at [287, 149] on label "True" at bounding box center [292, 153] width 42 height 14
click at [279, 152] on input "True" at bounding box center [276, 154] width 5 height 4
radio input "true"
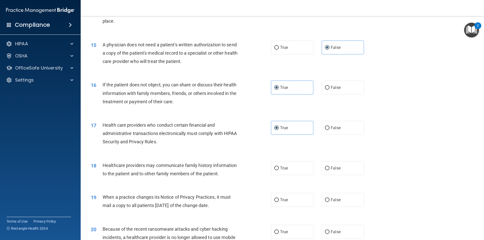
scroll to position [555, 0]
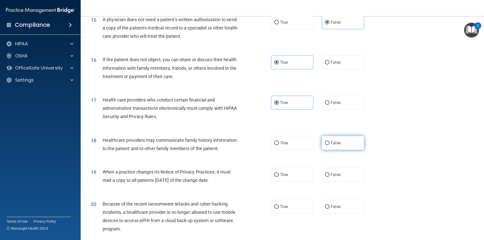
click at [335, 141] on span "False" at bounding box center [336, 143] width 10 height 5
click at [330, 141] on input "False" at bounding box center [327, 143] width 5 height 4
radio input "true"
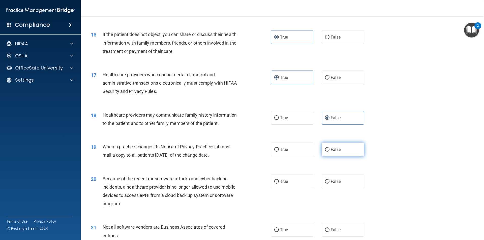
click at [340, 147] on label "False" at bounding box center [343, 150] width 42 height 14
click at [330, 148] on input "False" at bounding box center [327, 150] width 5 height 4
radio input "true"
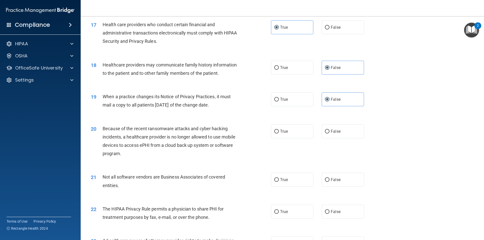
scroll to position [630, 0]
click at [281, 132] on span "True" at bounding box center [284, 131] width 8 height 5
click at [279, 132] on input "True" at bounding box center [276, 132] width 5 height 4
radio input "true"
click at [333, 132] on span "False" at bounding box center [336, 131] width 10 height 5
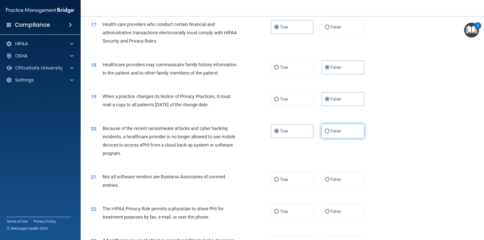
click at [330, 132] on input "False" at bounding box center [327, 132] width 5 height 4
radio input "true"
radio input "false"
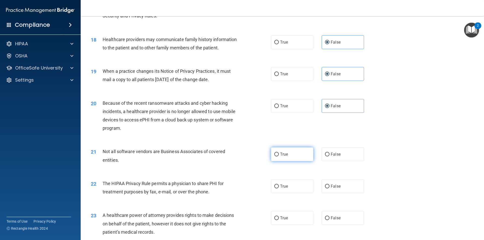
click at [288, 153] on label "True" at bounding box center [292, 155] width 42 height 14
click at [279, 153] on input "True" at bounding box center [276, 155] width 5 height 4
radio input "true"
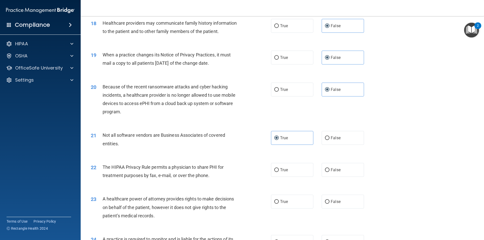
scroll to position [681, 0]
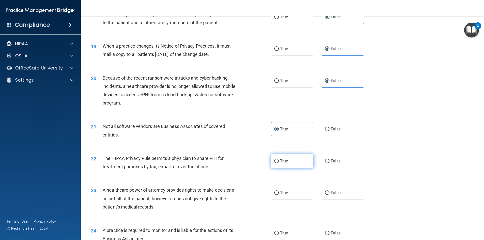
click at [276, 162] on input "True" at bounding box center [276, 162] width 5 height 4
radio input "true"
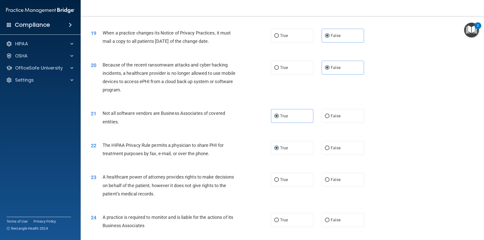
scroll to position [706, 0]
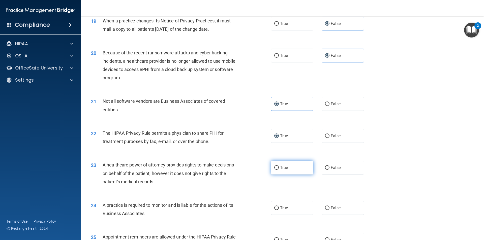
click at [282, 170] on span "True" at bounding box center [284, 167] width 8 height 5
click at [279, 170] on input "True" at bounding box center [276, 168] width 5 height 4
radio input "true"
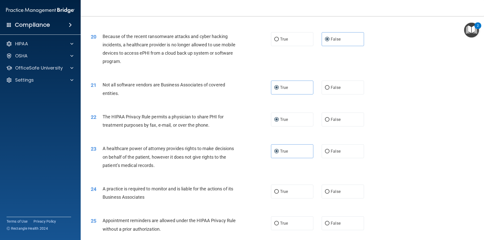
scroll to position [731, 0]
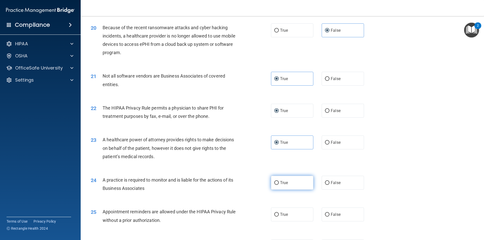
click at [291, 186] on label "True" at bounding box center [292, 183] width 42 height 14
click at [279, 185] on input "True" at bounding box center [276, 183] width 5 height 4
radio input "true"
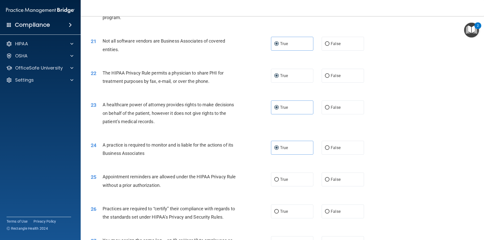
scroll to position [782, 0]
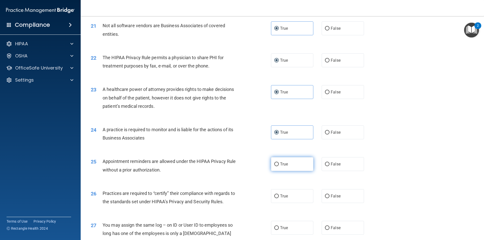
click at [276, 165] on input "True" at bounding box center [276, 165] width 5 height 4
radio input "true"
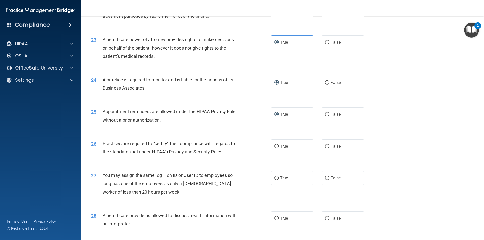
scroll to position [832, 0]
click at [284, 142] on label "True" at bounding box center [292, 146] width 42 height 14
click at [279, 144] on input "True" at bounding box center [276, 146] width 5 height 4
radio input "true"
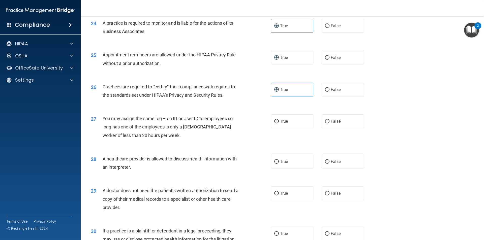
scroll to position [908, 0]
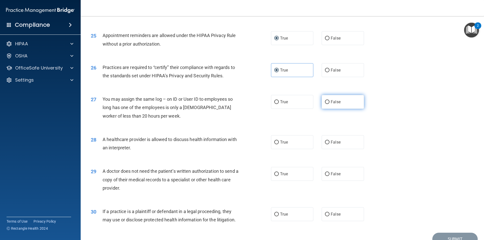
click at [347, 105] on label "False" at bounding box center [343, 102] width 42 height 14
click at [330, 104] on input "False" at bounding box center [327, 102] width 5 height 4
radio input "true"
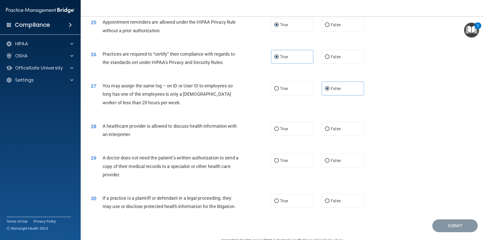
scroll to position [933, 0]
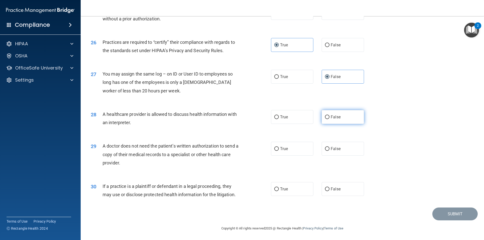
click at [328, 118] on label "False" at bounding box center [343, 117] width 42 height 14
click at [328, 118] on input "False" at bounding box center [327, 117] width 5 height 4
radio input "true"
click at [280, 116] on span "True" at bounding box center [284, 117] width 8 height 5
click at [279, 116] on input "True" at bounding box center [276, 117] width 5 height 4
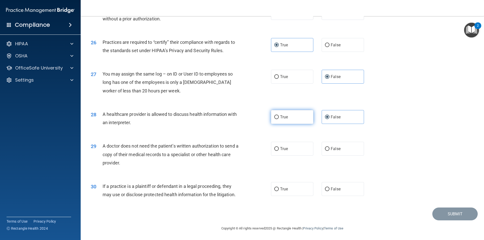
radio input "true"
radio input "false"
click at [286, 187] on label "True" at bounding box center [292, 189] width 42 height 14
click at [279, 188] on input "True" at bounding box center [276, 190] width 5 height 4
radio input "true"
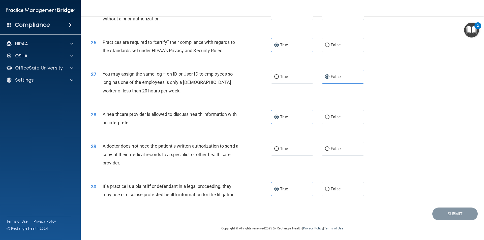
scroll to position [933, 0]
click at [449, 221] on footer "Copyright © All rights reserved 2025 @ Rectangle Health | Privacy Policy | Term…" at bounding box center [282, 227] width 383 height 15
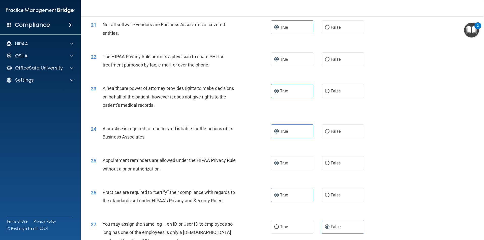
scroll to position [782, 0]
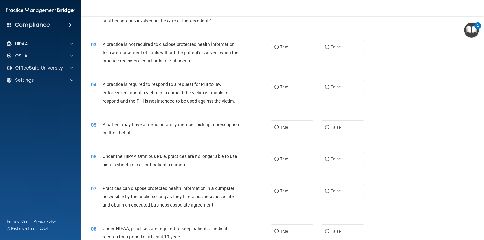
scroll to position [101, 0]
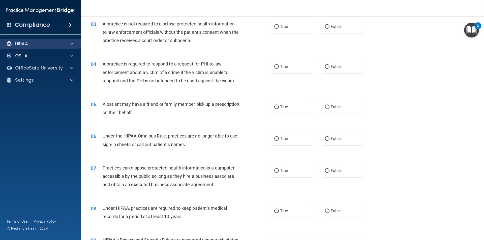
click at [50, 40] on div "HIPAA" at bounding box center [40, 44] width 81 height 10
click at [71, 43] on span at bounding box center [71, 44] width 3 height 6
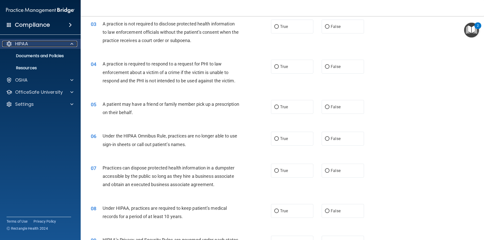
click at [54, 43] on div "HIPAA" at bounding box center [33, 44] width 63 height 6
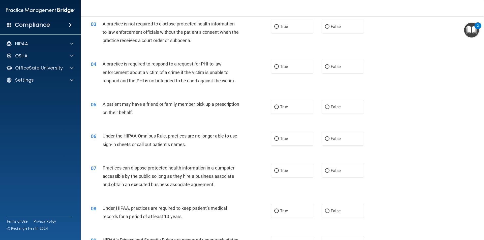
click at [9, 23] on span at bounding box center [9, 24] width 5 height 5
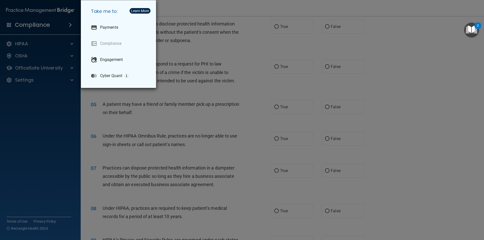
click at [44, 32] on div "Take me to: Payments Compliance Engagement Cyber Quant" at bounding box center [242, 120] width 484 height 240
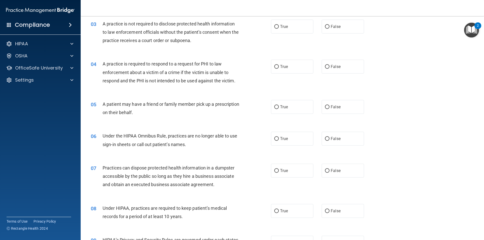
click at [8, 24] on span at bounding box center [9, 24] width 5 height 5
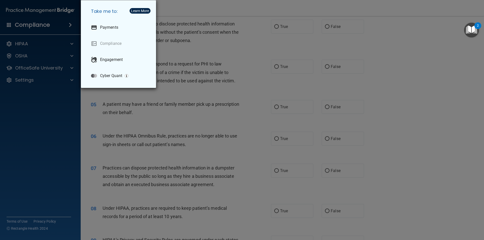
click at [8, 24] on div "Take me to: Payments Compliance Engagement Cyber Quant" at bounding box center [242, 120] width 484 height 240
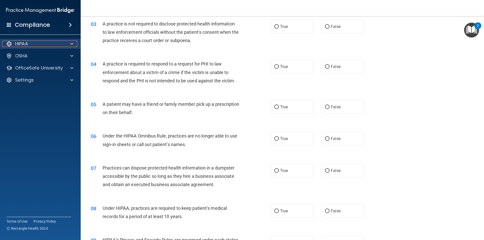
click at [28, 42] on p "HIPAA" at bounding box center [21, 44] width 13 height 6
click at [10, 44] on div at bounding box center [9, 44] width 6 height 6
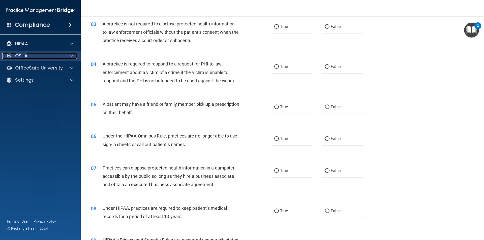
click at [26, 57] on p "OSHA" at bounding box center [21, 56] width 13 height 6
click at [25, 56] on p "OSHA" at bounding box center [21, 56] width 13 height 6
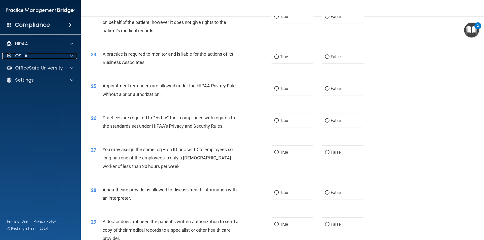
scroll to position [933, 0]
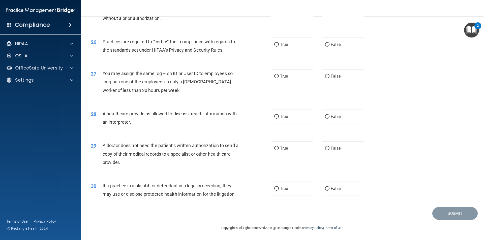
click at [7, 11] on img at bounding box center [40, 10] width 69 height 10
click at [10, 24] on span at bounding box center [9, 24] width 5 height 5
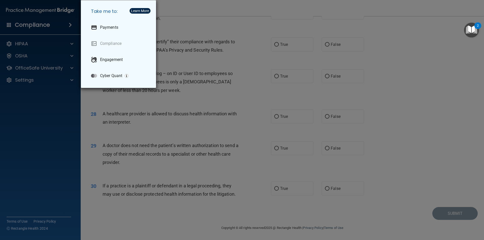
click at [99, 11] on h5 "Take me to:" at bounding box center [119, 11] width 65 height 14
click at [99, 12] on h5 "Take me to:" at bounding box center [119, 11] width 65 height 14
click at [106, 60] on p "Engagement" at bounding box center [111, 59] width 23 height 5
drag, startPoint x: 27, startPoint y: 121, endPoint x: 34, endPoint y: 118, distance: 7.5
click at [31, 119] on div "Take me to: Payments Compliance Engagement Cyber Quant" at bounding box center [242, 120] width 484 height 240
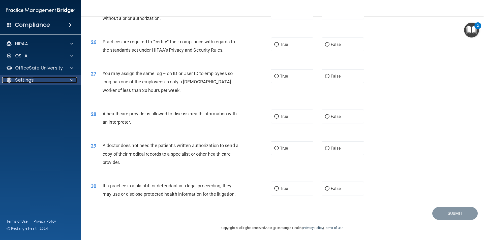
click at [41, 83] on div "Settings" at bounding box center [33, 80] width 63 height 6
click at [25, 93] on p "My Account" at bounding box center [37, 92] width 69 height 5
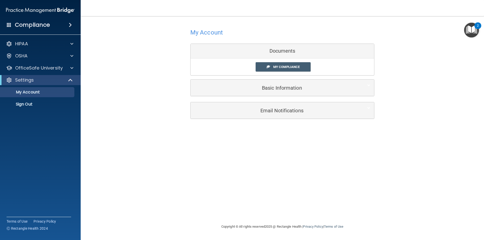
click at [288, 61] on div "My Compliance My Compliance My BAA" at bounding box center [283, 66] width 184 height 17
click at [285, 65] on span "My Compliance" at bounding box center [286, 67] width 26 height 4
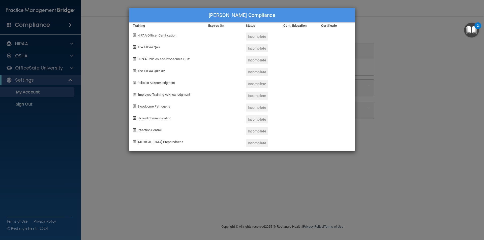
click at [382, 22] on div "Naijda Molina's Compliance Training Expires On Status Cont. Education Certifica…" at bounding box center [242, 120] width 484 height 240
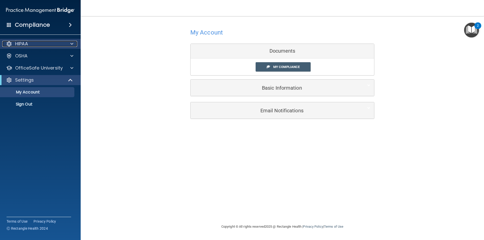
click at [19, 46] on p "HIPAA" at bounding box center [21, 44] width 13 height 6
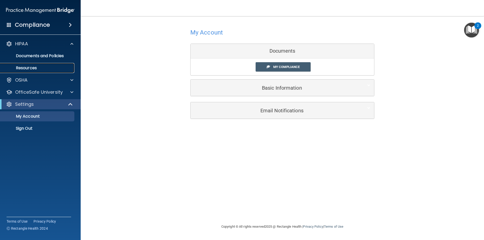
click at [29, 66] on p "Resources" at bounding box center [37, 68] width 69 height 5
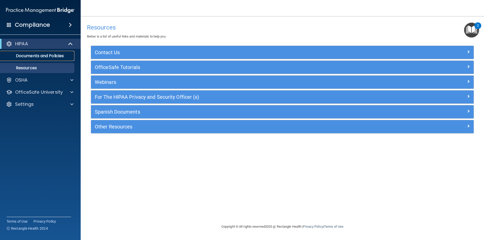
click at [38, 55] on p "Documents and Policies" at bounding box center [37, 55] width 69 height 5
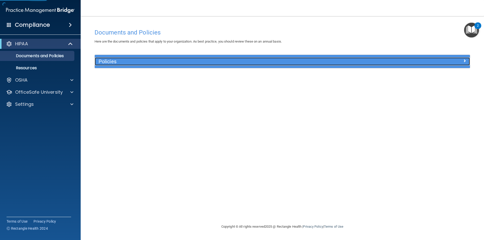
click at [163, 59] on h5 "Policies" at bounding box center [236, 62] width 274 height 6
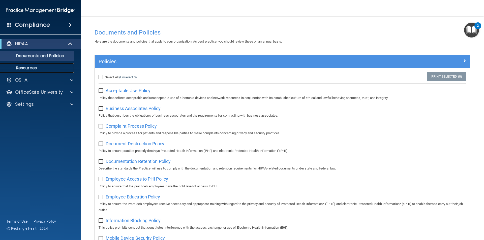
click at [39, 65] on link "Resources" at bounding box center [34, 68] width 79 height 10
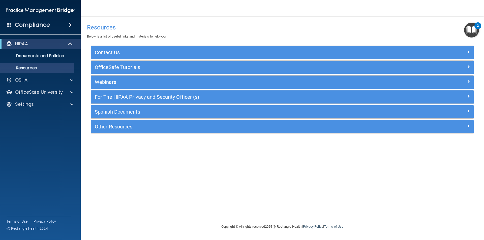
click at [7, 29] on div "Compliance" at bounding box center [40, 24] width 81 height 11
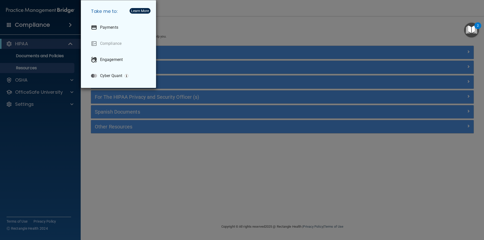
click at [31, 47] on div "Take me to: Payments Compliance Engagement Cyber Quant" at bounding box center [242, 120] width 484 height 240
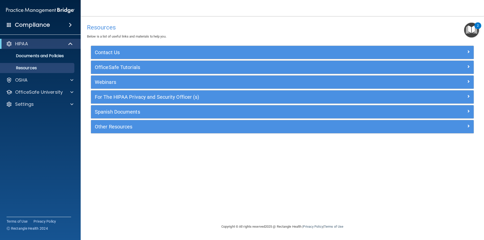
click at [32, 26] on h4 "Compliance" at bounding box center [32, 24] width 35 height 7
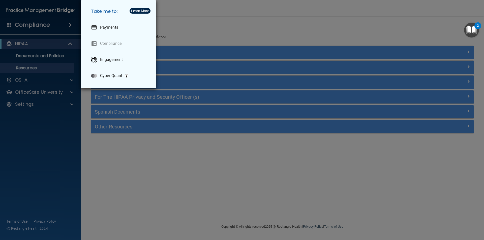
click at [39, 26] on div "Take me to: Payments Compliance Engagement Cyber Quant" at bounding box center [242, 120] width 484 height 240
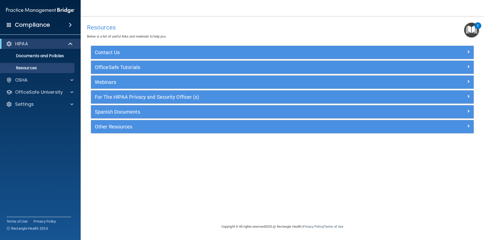
click at [479, 29] on div "2" at bounding box center [478, 29] width 2 height 7
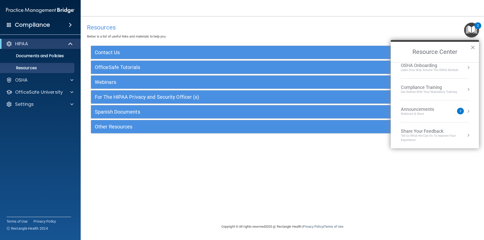
scroll to position [28, 0]
click at [439, 89] on div "Compliance Training" at bounding box center [429, 87] width 56 height 6
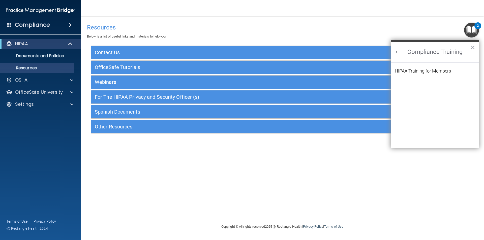
scroll to position [22, 0]
click at [418, 72] on div "HIPAA Training for Members" at bounding box center [423, 71] width 56 height 5
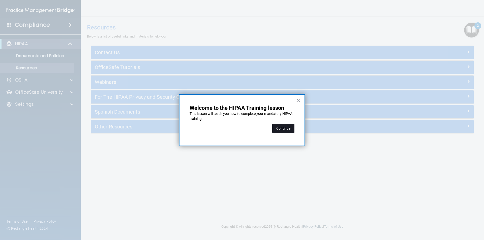
click at [290, 132] on button "Continue" at bounding box center [283, 128] width 22 height 9
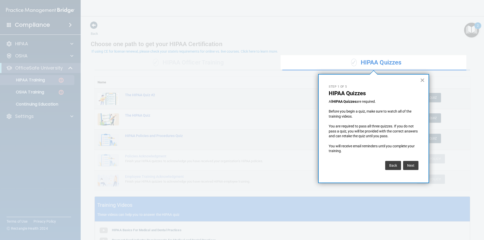
click at [423, 78] on button "×" at bounding box center [422, 80] width 5 height 8
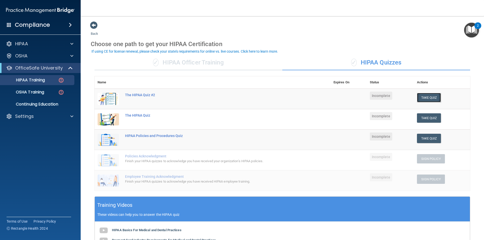
click at [428, 98] on button "Take Quiz" at bounding box center [429, 97] width 24 height 9
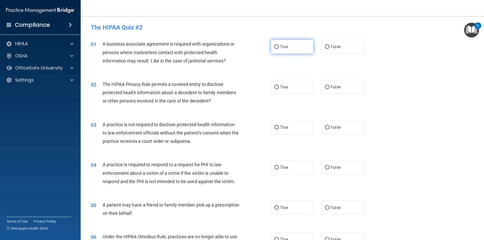
click at [310, 44] on label "True" at bounding box center [292, 47] width 42 height 14
click at [279, 45] on input "True" at bounding box center [276, 47] width 5 height 4
radio input "true"
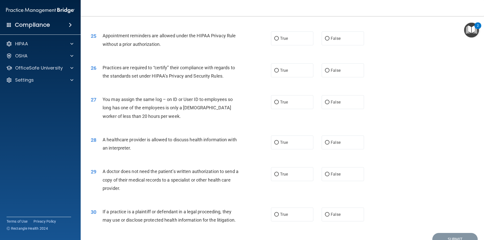
scroll to position [933, 0]
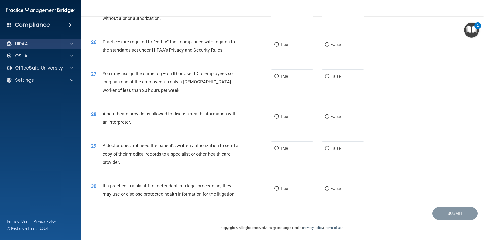
click at [49, 40] on div "HIPAA" at bounding box center [40, 44] width 81 height 10
click at [7, 41] on div at bounding box center [9, 44] width 6 height 6
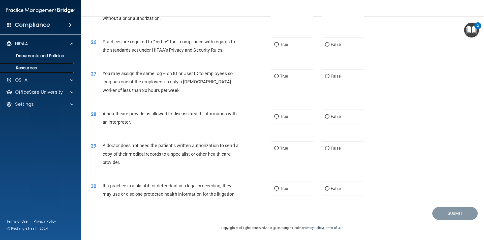
click at [29, 67] on p "Resources" at bounding box center [37, 68] width 69 height 5
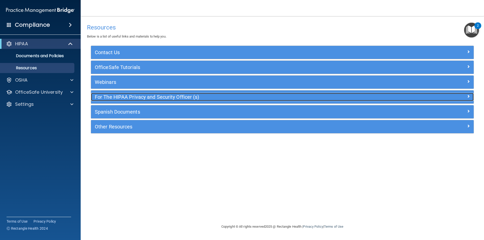
click at [202, 93] on div "For The HIPAA Privacy and Security Officer (s)" at bounding box center [234, 97] width 287 height 8
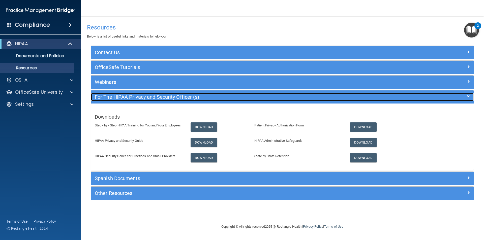
click at [202, 93] on div "For The HIPAA Privacy and Security Officer (s)" at bounding box center [234, 97] width 287 height 8
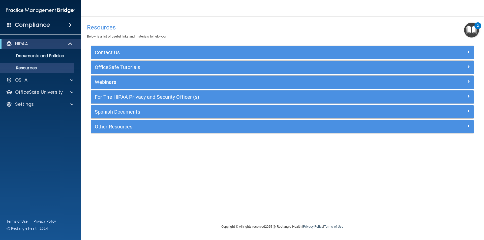
click at [9, 25] on span at bounding box center [9, 24] width 5 height 5
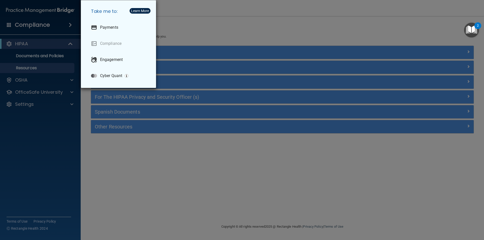
click at [49, 31] on div "Take me to: Payments Compliance Engagement Cyber Quant" at bounding box center [242, 120] width 484 height 240
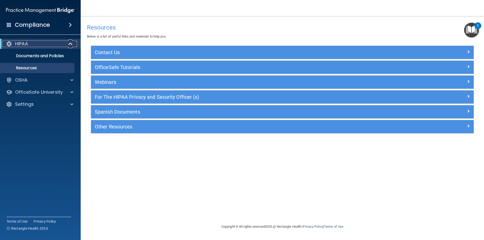
click at [65, 43] on div at bounding box center [71, 44] width 12 height 6
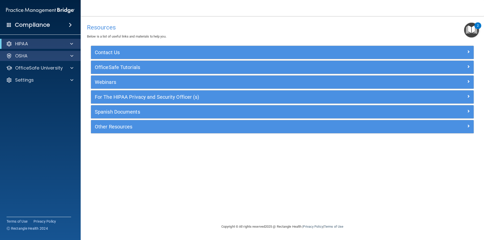
click at [61, 59] on div "OSHA" at bounding box center [40, 56] width 81 height 10
click at [71, 54] on span at bounding box center [71, 56] width 3 height 6
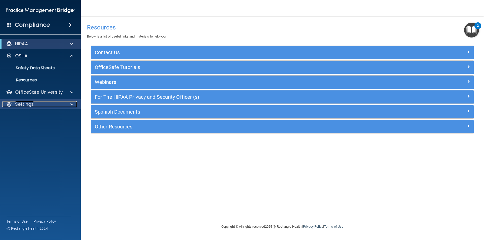
click at [45, 102] on div "Settings" at bounding box center [33, 104] width 63 height 6
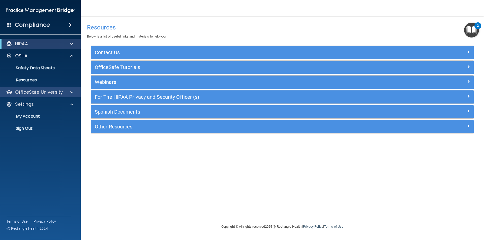
click at [14, 96] on div "OfficeSafe University" at bounding box center [40, 92] width 81 height 10
click at [57, 26] on div "Compliance" at bounding box center [40, 24] width 81 height 11
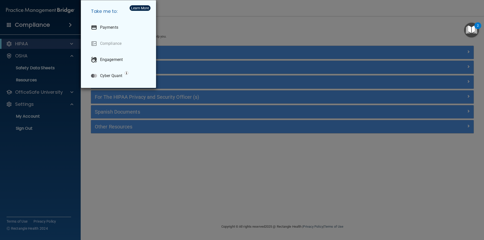
click at [16, 22] on div "Take me to: Payments Compliance Engagement Cyber Quant" at bounding box center [242, 120] width 484 height 240
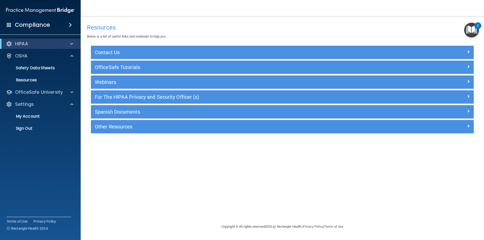
click at [8, 23] on span at bounding box center [9, 24] width 5 height 5
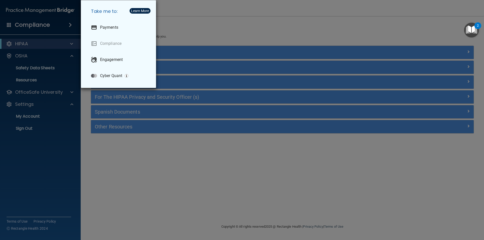
click at [8, 23] on div "Take me to: Payments Compliance Engagement Cyber Quant" at bounding box center [242, 120] width 484 height 240
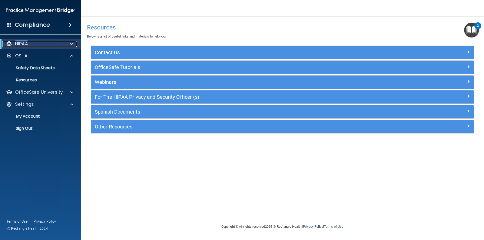
click at [15, 41] on p "HIPAA" at bounding box center [21, 44] width 13 height 6
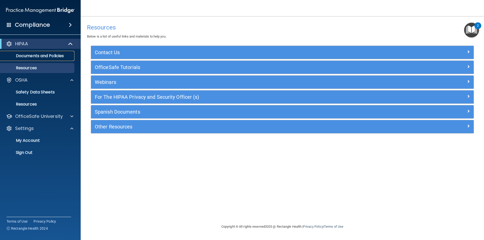
click at [26, 56] on p "Documents and Policies" at bounding box center [37, 55] width 69 height 5
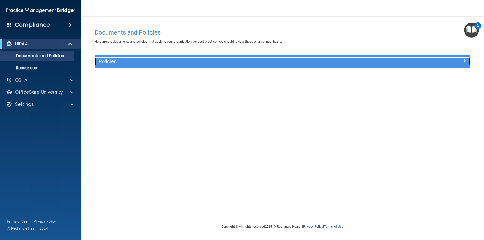
click at [124, 58] on div "Policies" at bounding box center [235, 61] width 281 height 8
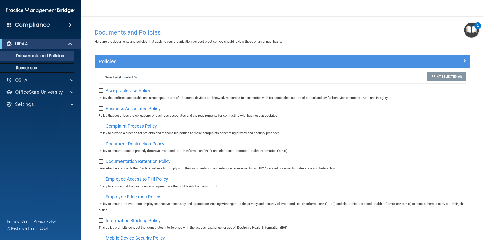
click at [29, 69] on p "Resources" at bounding box center [37, 68] width 69 height 5
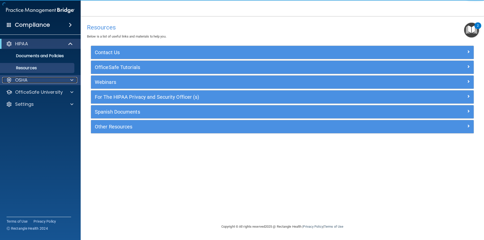
click at [40, 79] on div "OSHA" at bounding box center [33, 80] width 63 height 6
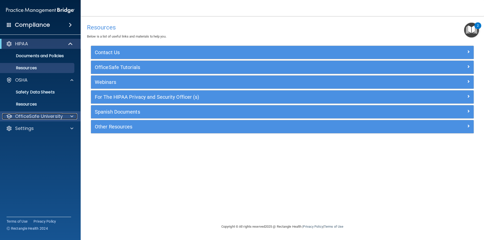
click at [40, 118] on p "OfficeSafe University" at bounding box center [39, 116] width 48 height 6
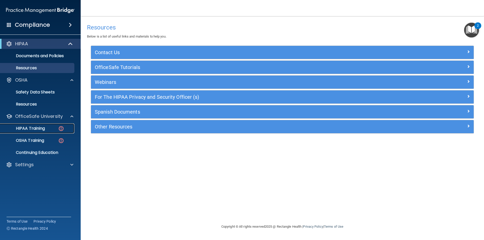
click at [39, 127] on p "HIPAA Training" at bounding box center [24, 128] width 42 height 5
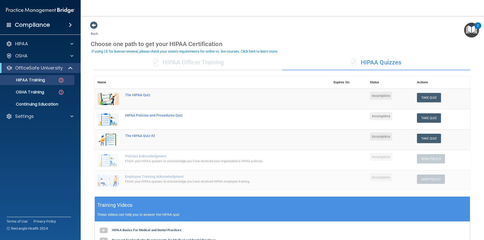
click at [361, 94] on td at bounding box center [349, 99] width 36 height 21
click at [360, 94] on td at bounding box center [349, 99] width 36 height 21
click at [133, 94] on div "The HIPAA Quiz" at bounding box center [215, 95] width 180 height 4
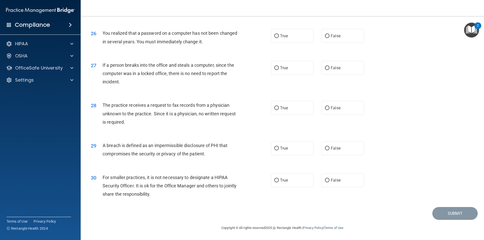
scroll to position [953, 0]
click at [484, 213] on main "- The HIPAA Quiz This quiz doesn’t expire until . Are you sure you want to take…" at bounding box center [282, 128] width 403 height 224
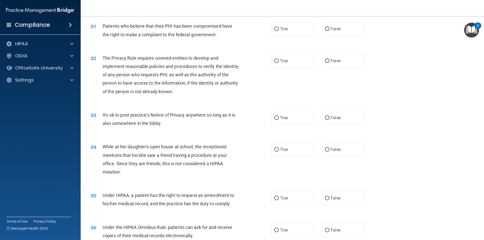
scroll to position [0, 0]
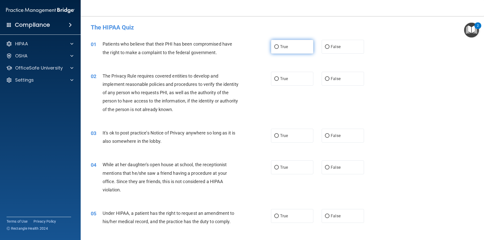
click at [280, 47] on span "True" at bounding box center [284, 46] width 8 height 5
click at [279, 47] on input "True" at bounding box center [276, 47] width 5 height 4
radio input "true"
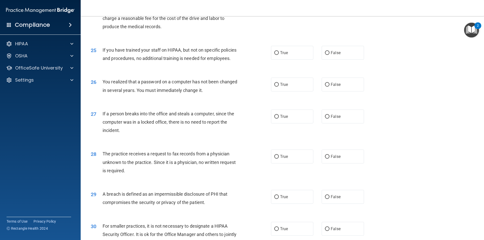
scroll to position [953, 0]
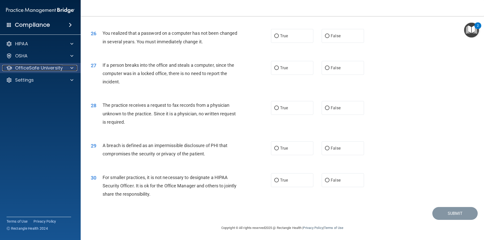
click at [38, 69] on p "OfficeSafe University" at bounding box center [39, 68] width 48 height 6
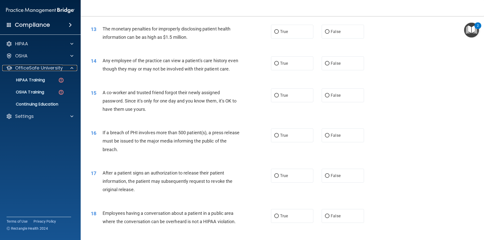
scroll to position [449, 0]
